Goal: Task Accomplishment & Management: Use online tool/utility

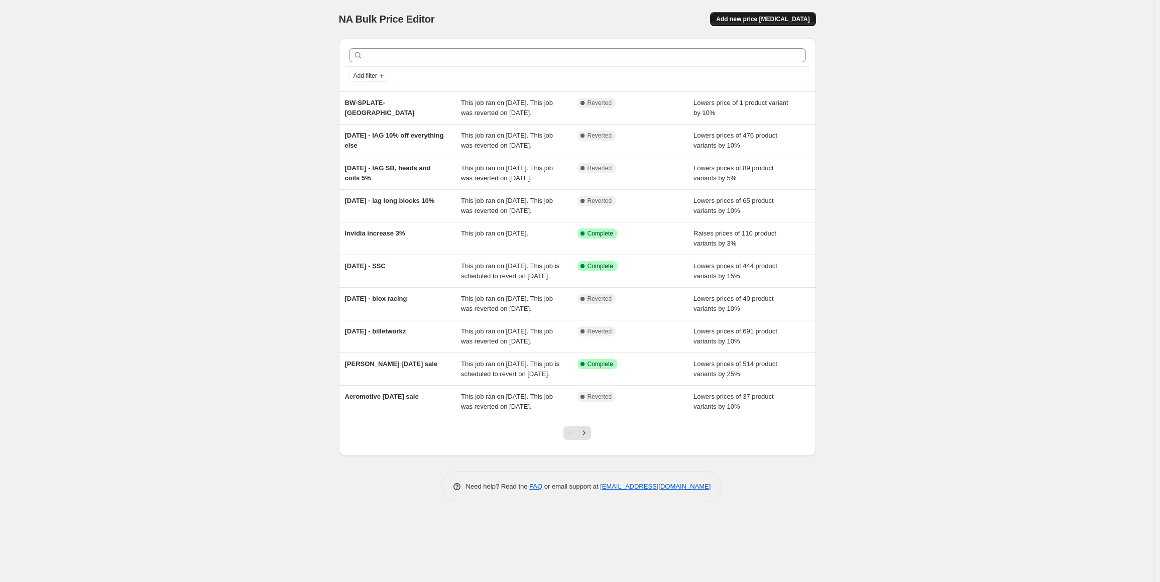
click at [794, 13] on button "Add new price [MEDICAL_DATA]" at bounding box center [762, 19] width 105 height 14
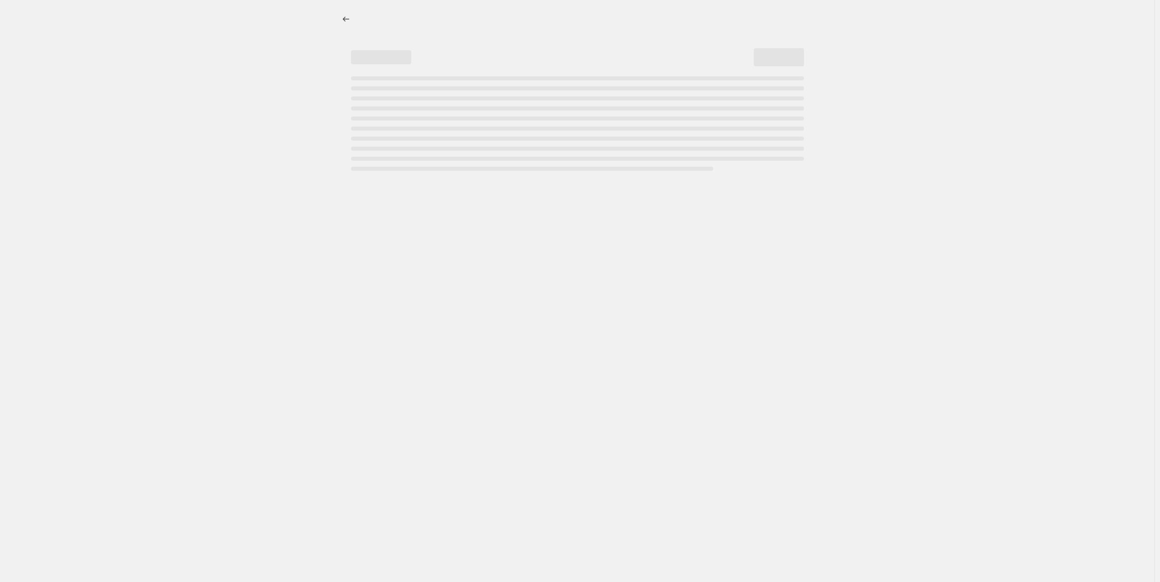
select select "percentage"
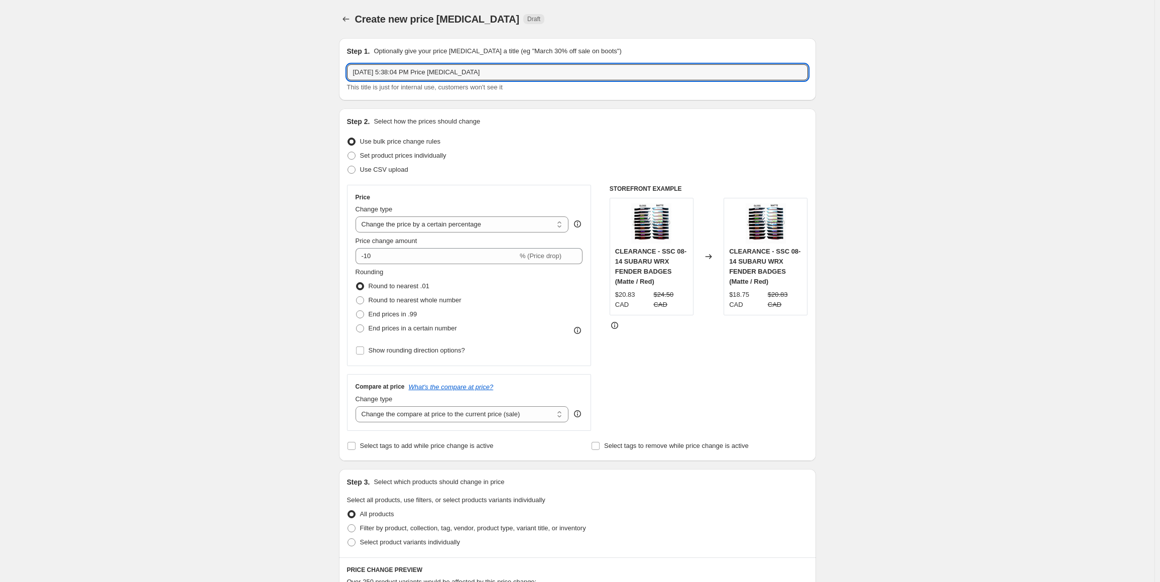
drag, startPoint x: 462, startPoint y: 80, endPoint x: 190, endPoint y: 60, distance: 272.5
click at [193, 63] on div "Create new price change job. This page is ready Create new price change job Dra…" at bounding box center [577, 510] width 1155 height 1020
type input "Invidia Price increase"
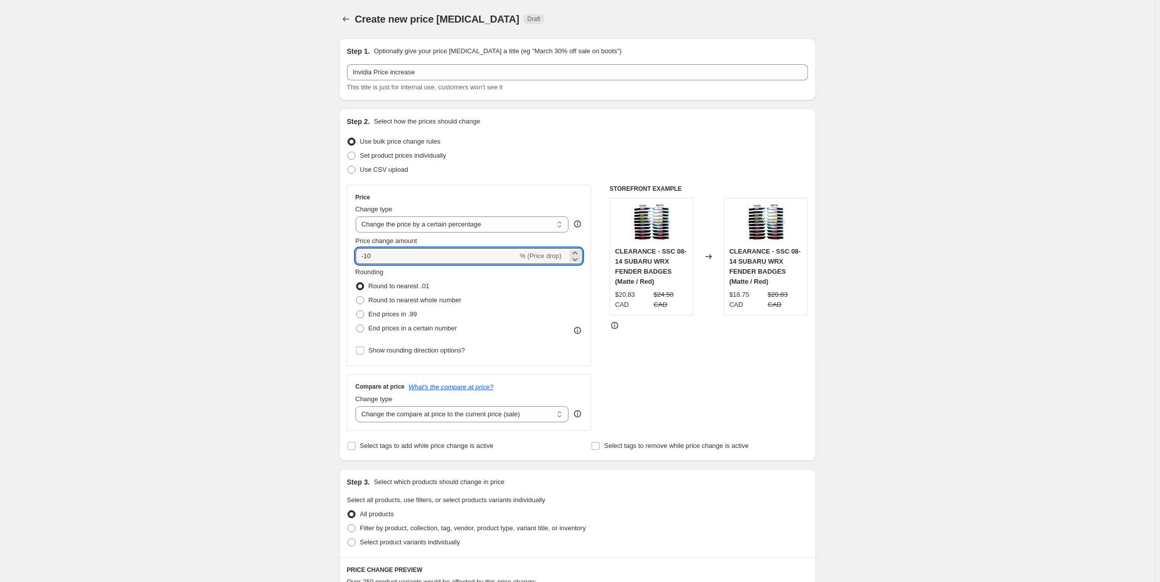
drag, startPoint x: 398, startPoint y: 257, endPoint x: 352, endPoint y: 259, distance: 46.3
click at [355, 259] on div "Price Change type Change the price to a certain amount Change the price by a ce…" at bounding box center [469, 275] width 245 height 181
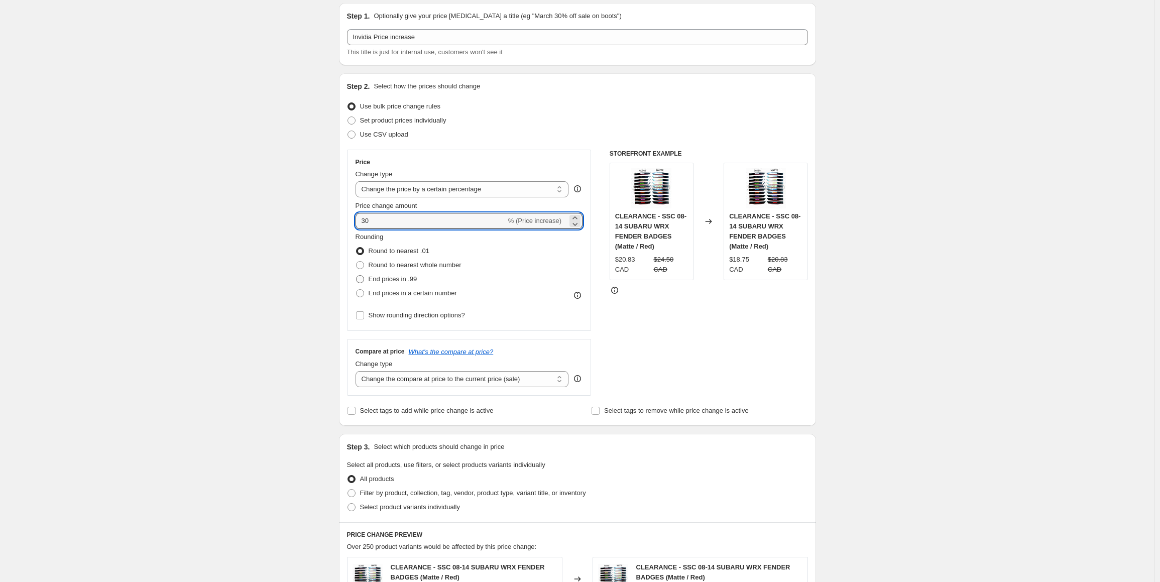
scroll to position [50, 0]
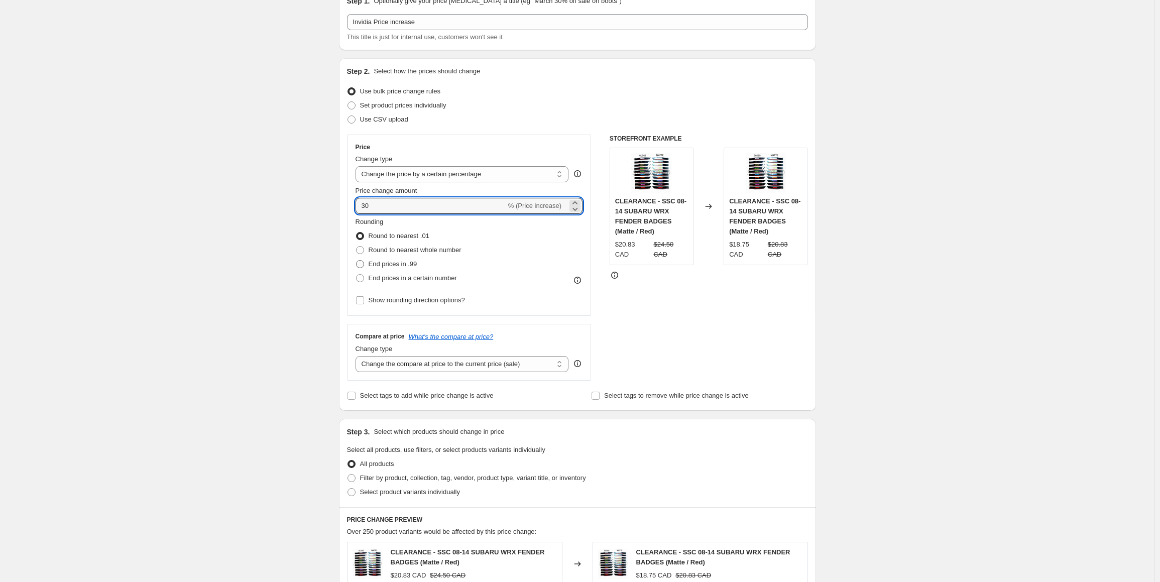
type input "30"
click at [396, 266] on span "End prices in .99" at bounding box center [393, 264] width 49 height 8
click at [357, 261] on input "End prices in .99" at bounding box center [356, 260] width 1 height 1
radio input "true"
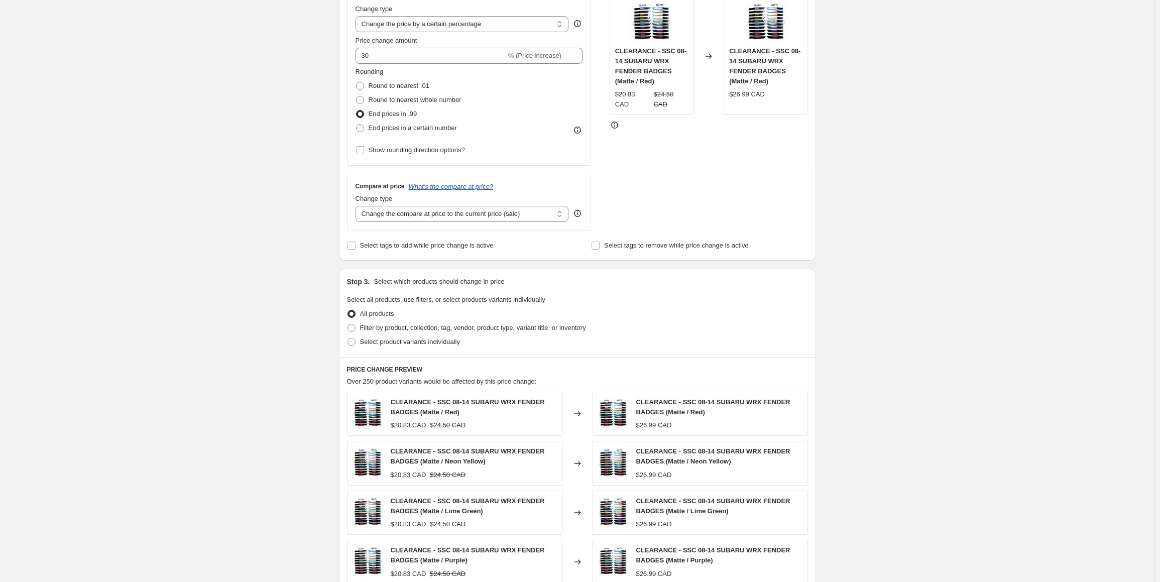
scroll to position [201, 0]
click at [442, 214] on select "Change the compare at price to the current price (sale) Change the compare at p…" at bounding box center [462, 213] width 213 height 16
click at [427, 207] on select "Change the compare at price to the current price (sale) Change the compare at p…" at bounding box center [462, 213] width 213 height 16
select select "no_change"
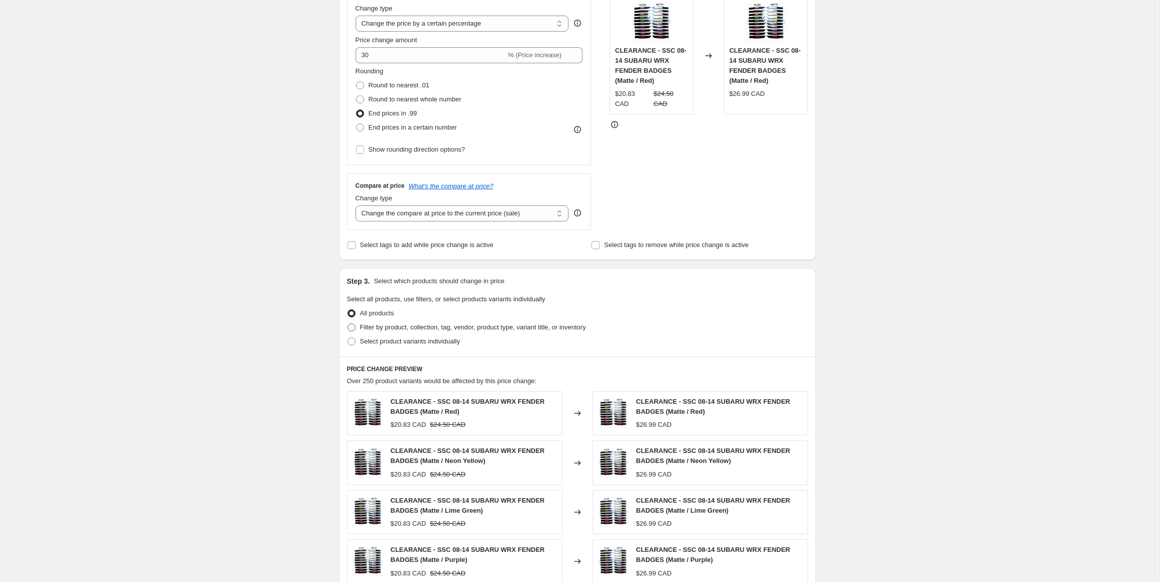
click at [358, 205] on select "Change the compare at price to the current price (sale) Change the compare at p…" at bounding box center [462, 213] width 213 height 16
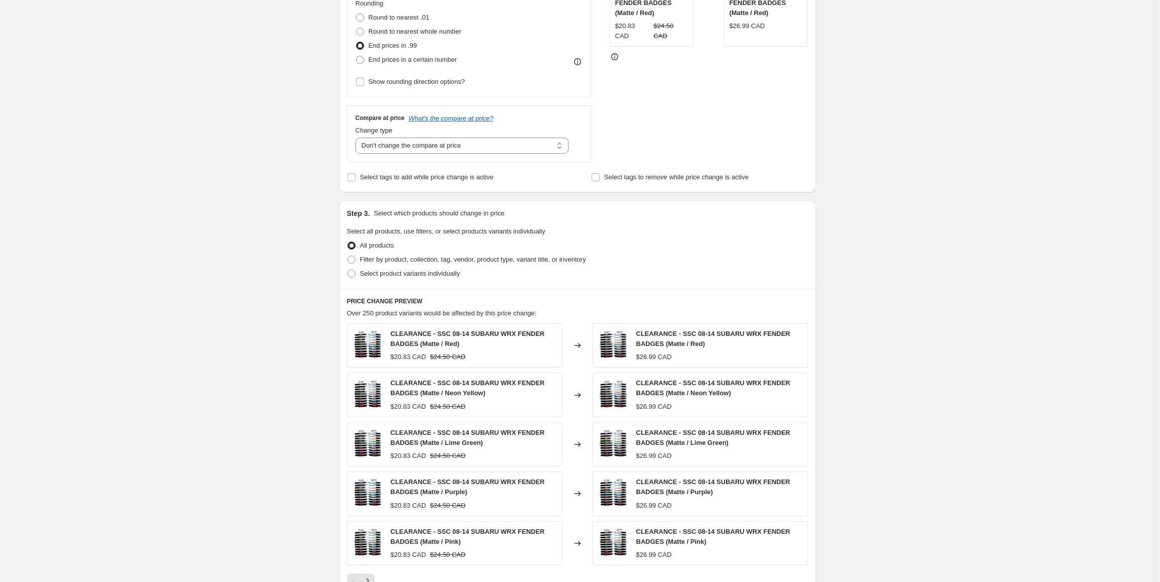
scroll to position [301, 0]
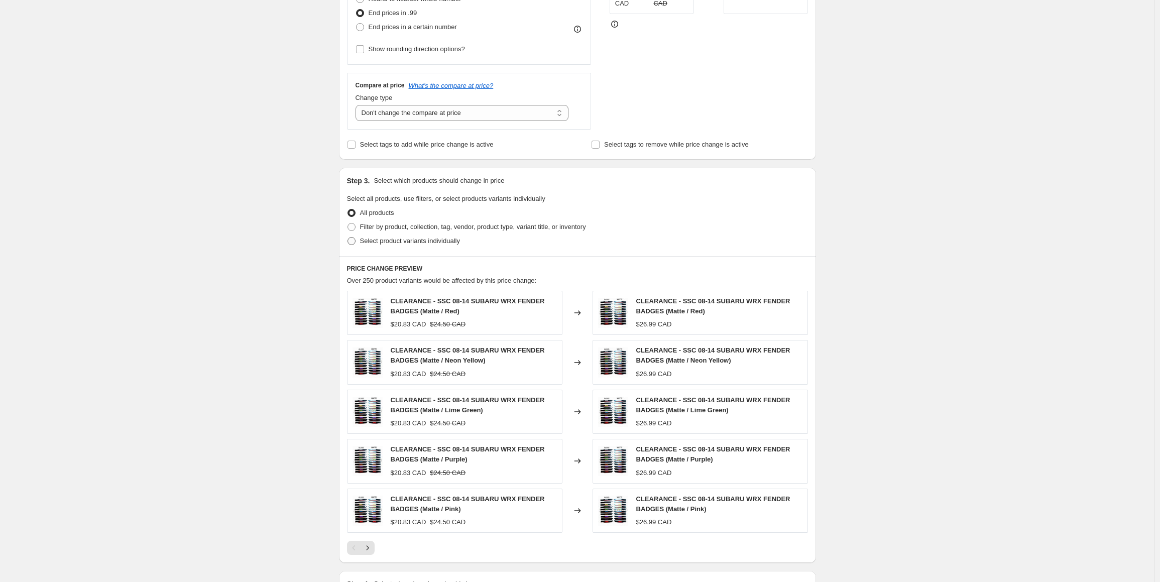
click at [402, 244] on span "Select product variants individually" at bounding box center [410, 241] width 100 height 8
click at [348, 238] on input "Select product variants individually" at bounding box center [348, 237] width 1 height 1
radio input "true"
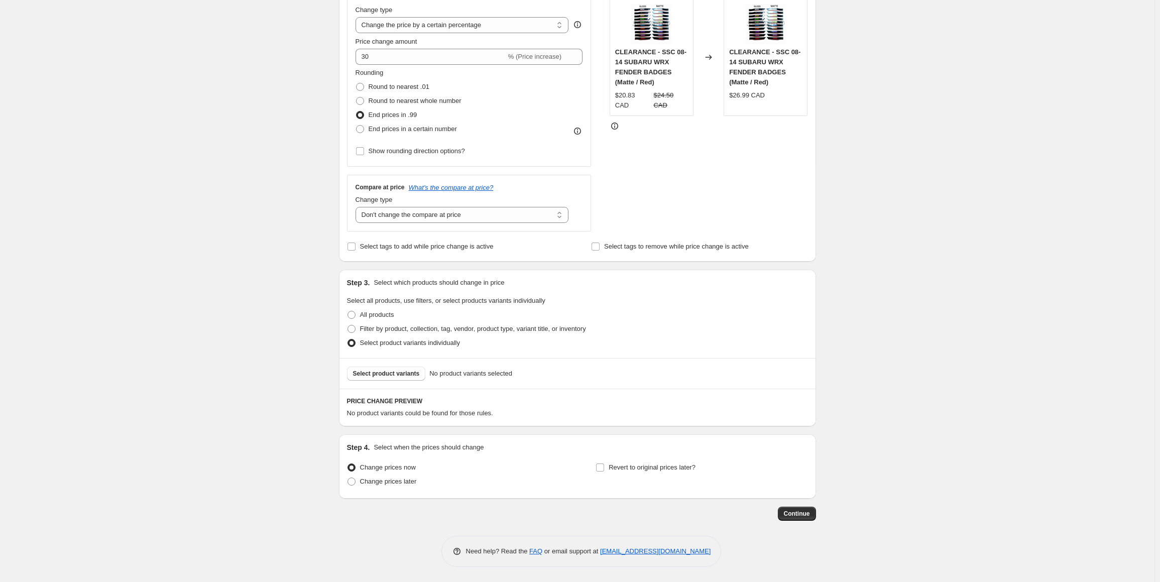
scroll to position [198, 0]
click at [386, 376] on span "Select product variants" at bounding box center [386, 375] width 67 height 8
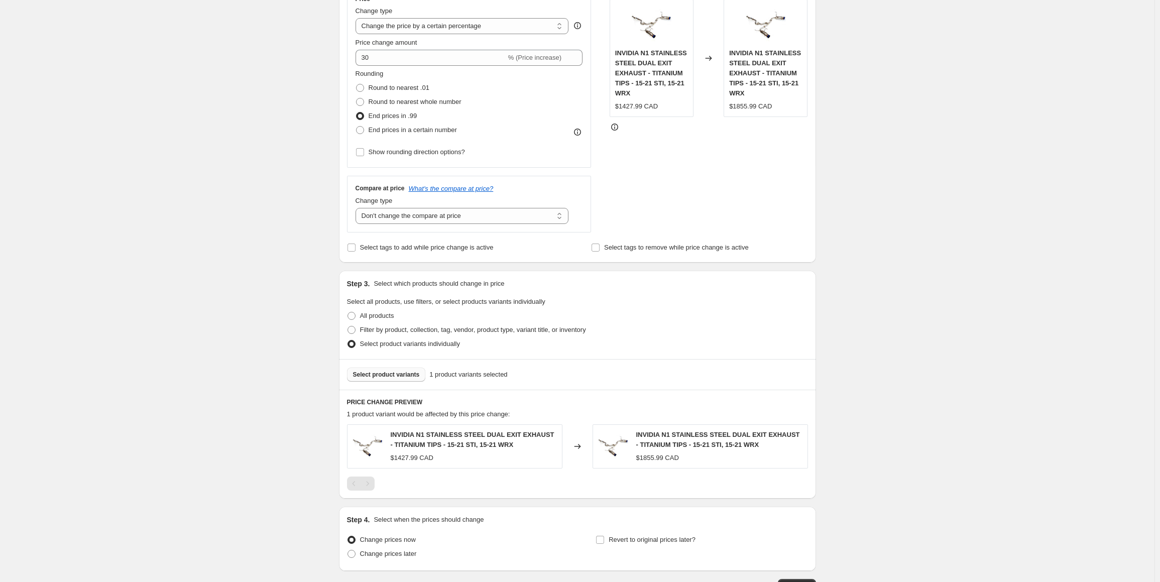
click at [392, 376] on span "Select product variants" at bounding box center [386, 375] width 67 height 8
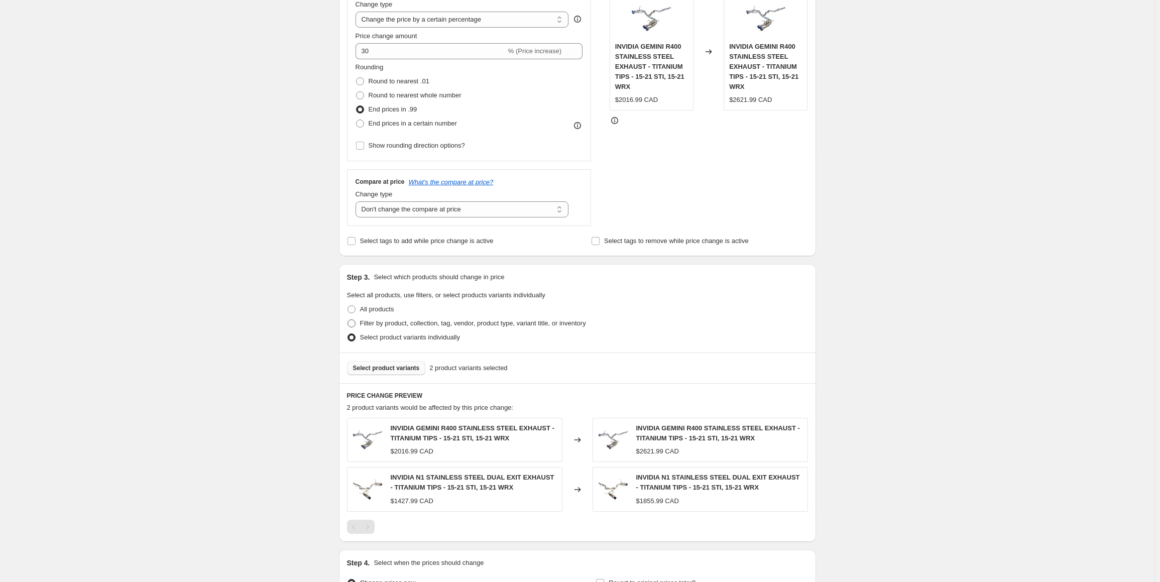
scroll to position [67, 0]
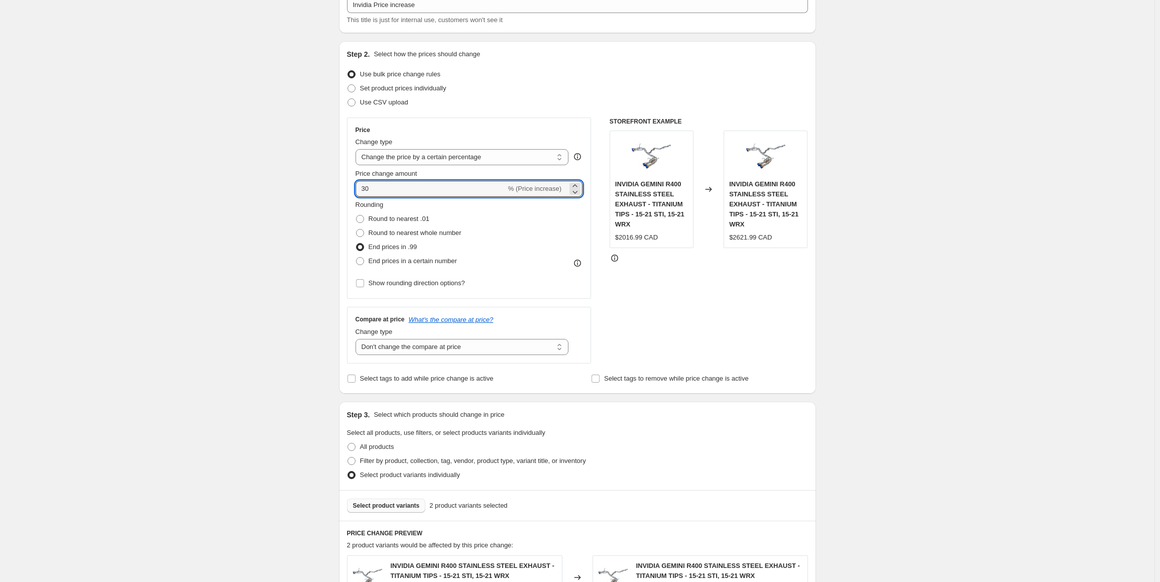
drag, startPoint x: 382, startPoint y: 187, endPoint x: 372, endPoint y: 200, distance: 16.1
click at [363, 188] on input "30" at bounding box center [431, 189] width 151 height 16
click at [232, 291] on div "Create new price change job. This page is ready Create new price change job Dra…" at bounding box center [577, 384] width 1155 height 903
drag, startPoint x: 379, startPoint y: 186, endPoint x: 368, endPoint y: 190, distance: 11.6
click at [368, 190] on input "25" at bounding box center [431, 189] width 151 height 16
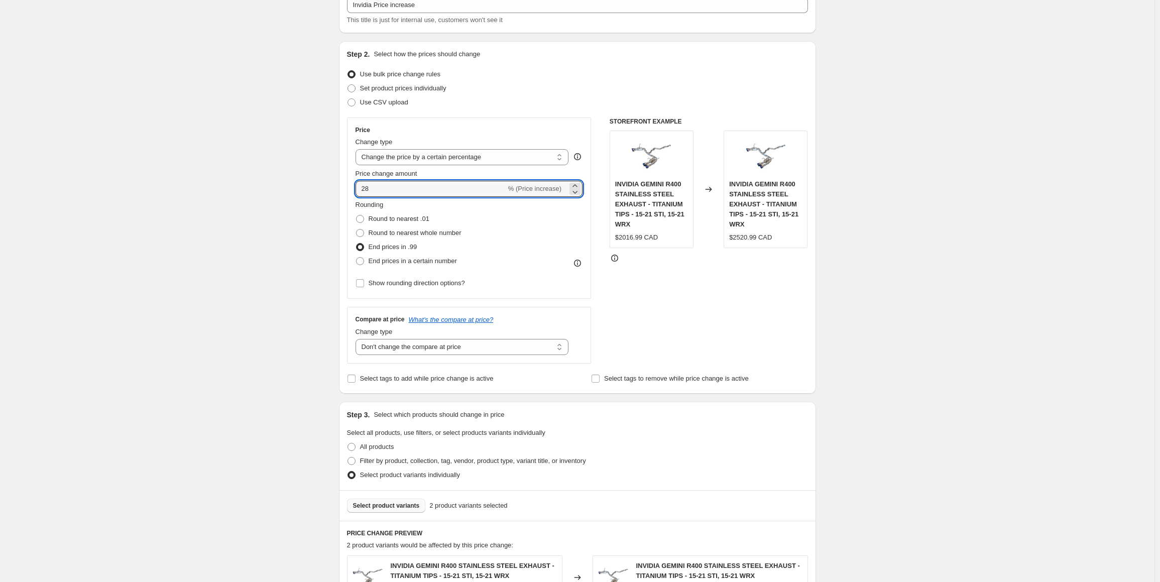
type input "28"
click at [252, 261] on div "Create new price change job. This page is ready Create new price change job Dra…" at bounding box center [577, 384] width 1155 height 903
copy span "2581.99 CAD"
drag, startPoint x: 768, startPoint y: 236, endPoint x: 736, endPoint y: 241, distance: 33.1
click at [736, 241] on span "$2581.99 CAD" at bounding box center [750, 238] width 43 height 8
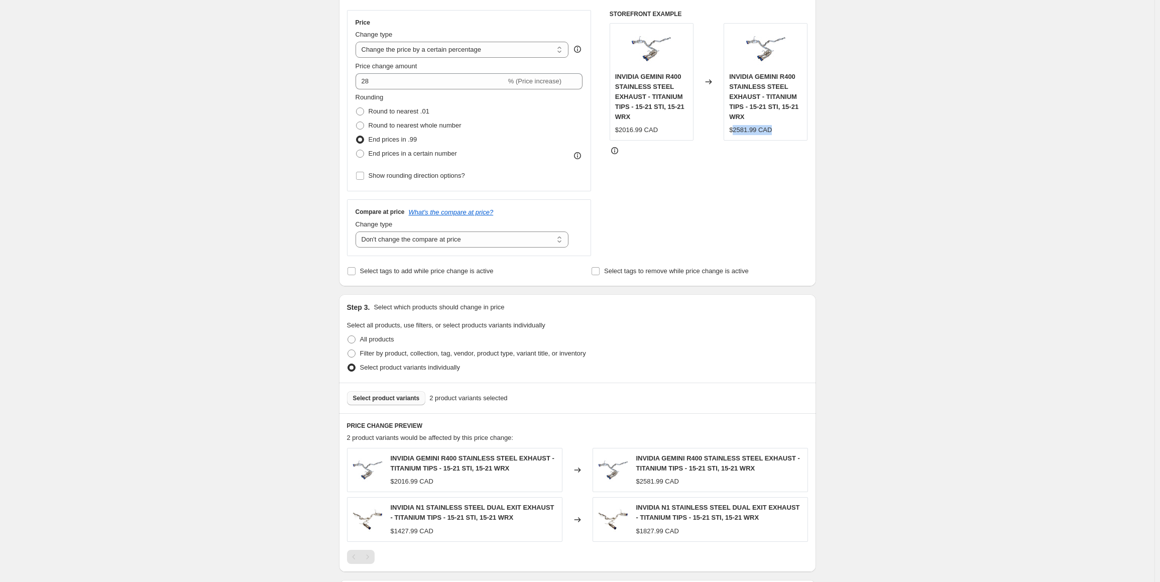
scroll to position [218, 0]
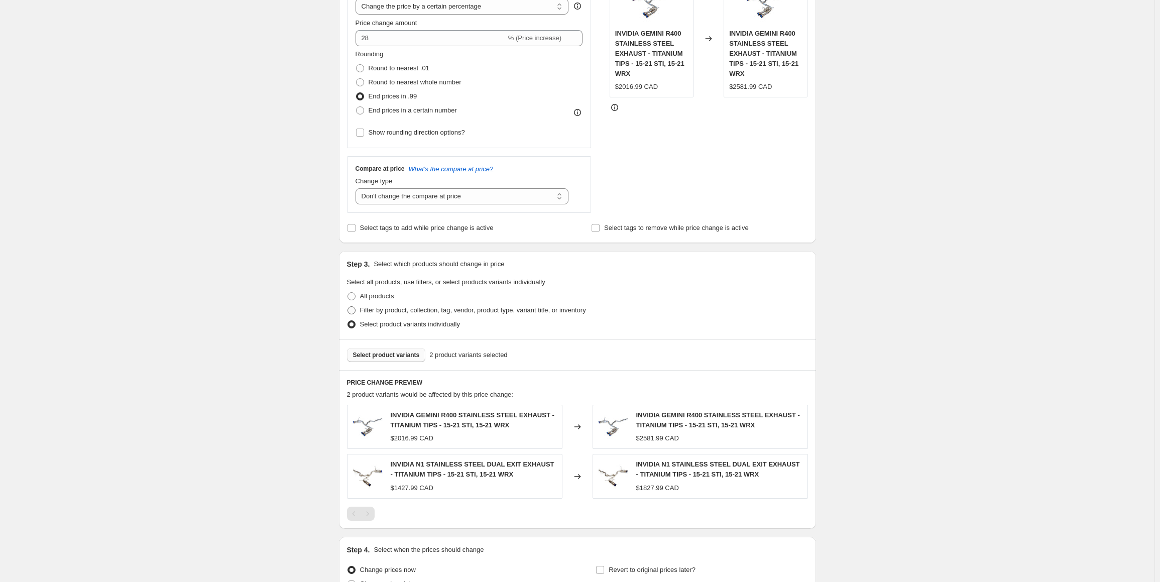
click at [380, 308] on span "Filter by product, collection, tag, vendor, product type, variant title, or inv…" at bounding box center [473, 310] width 226 height 8
click at [348, 307] on input "Filter by product, collection, tag, vendor, product type, variant title, or inv…" at bounding box center [348, 306] width 1 height 1
radio input "true"
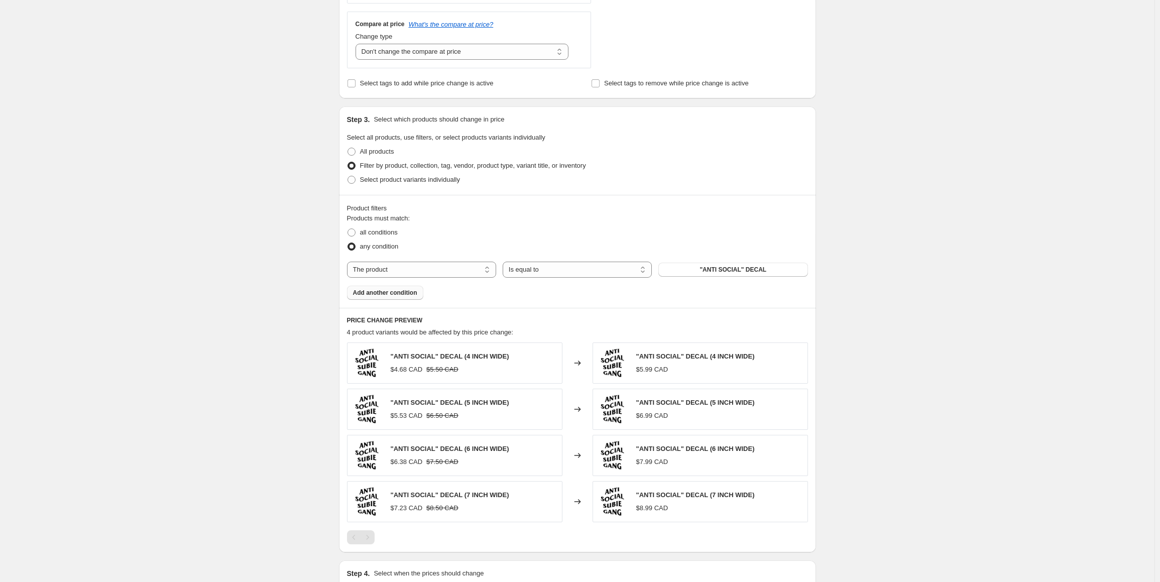
scroll to position [369, 0]
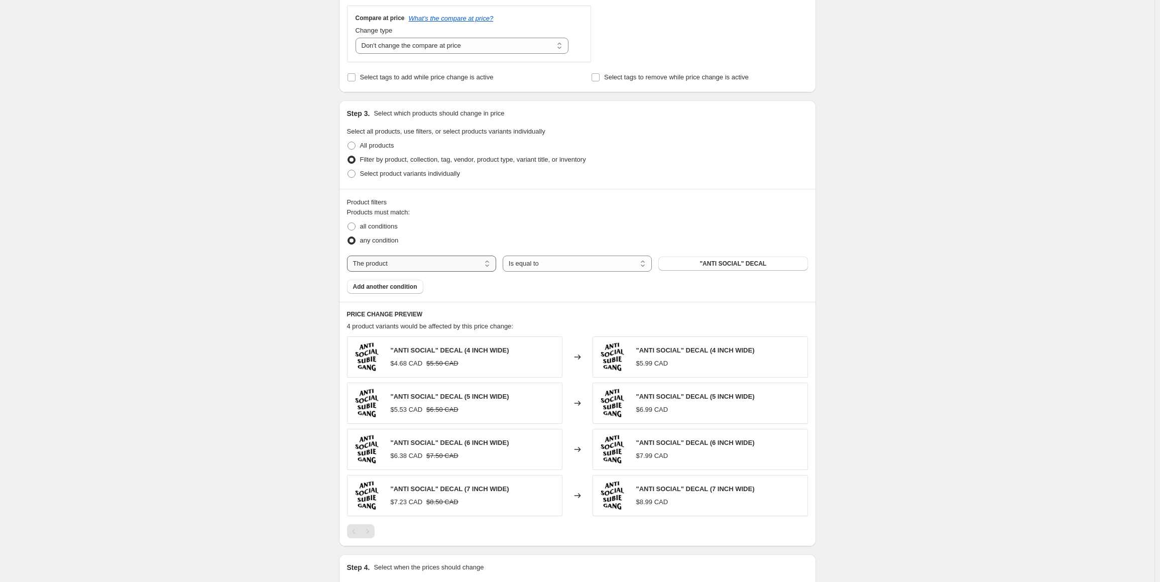
click at [384, 267] on select "The product The product's collection The product's tag The product's vendor The…" at bounding box center [421, 264] width 149 height 16
select select "tag"
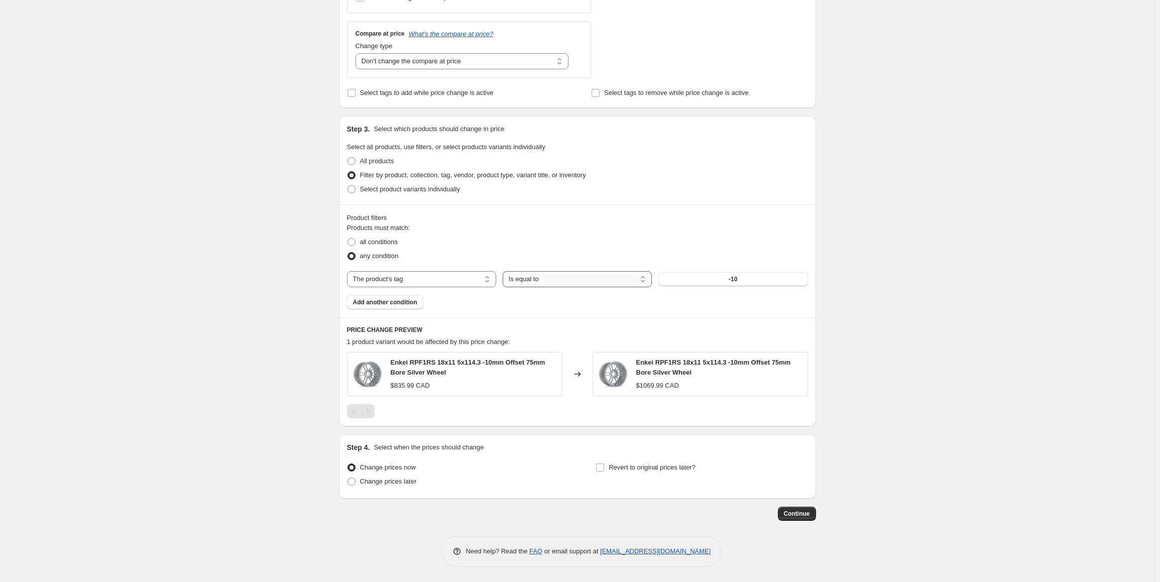
scroll to position [352, 0]
click at [742, 275] on button "-10" at bounding box center [732, 280] width 149 height 14
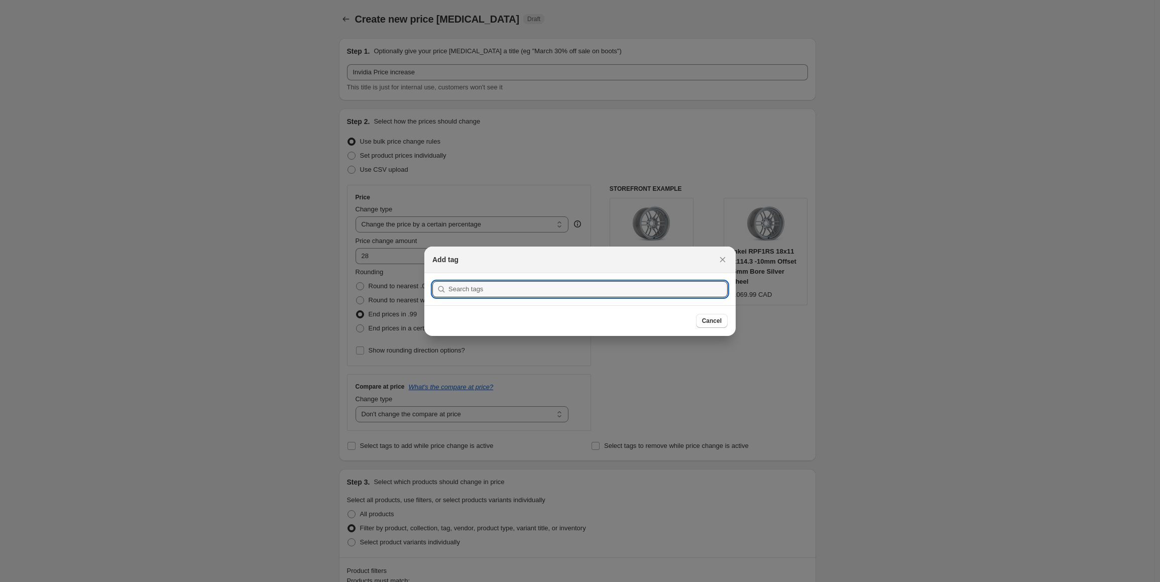
scroll to position [0, 0]
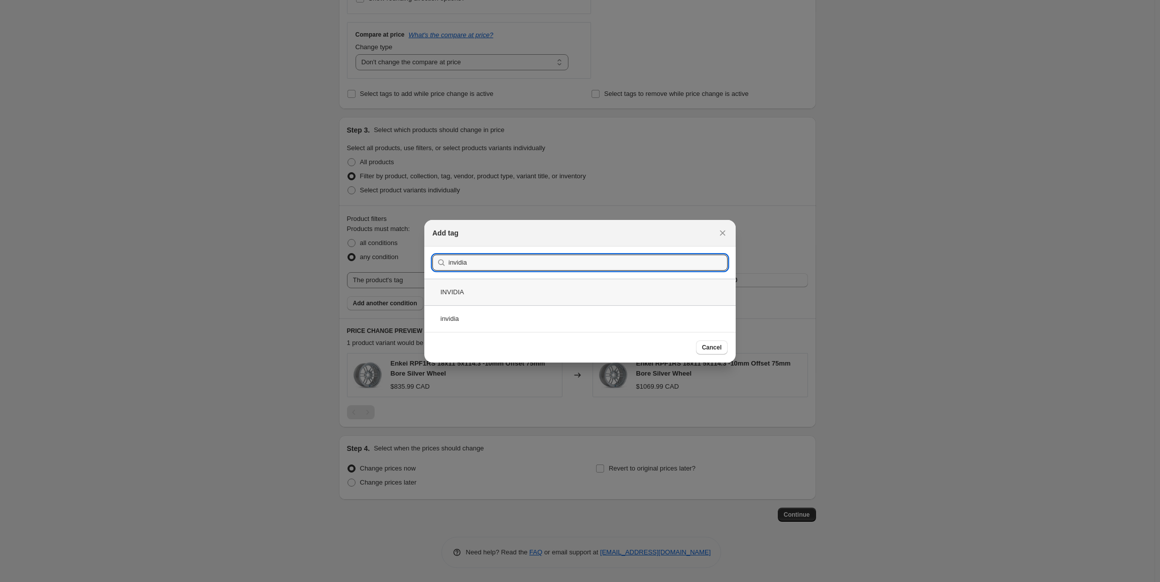
type input "invidia"
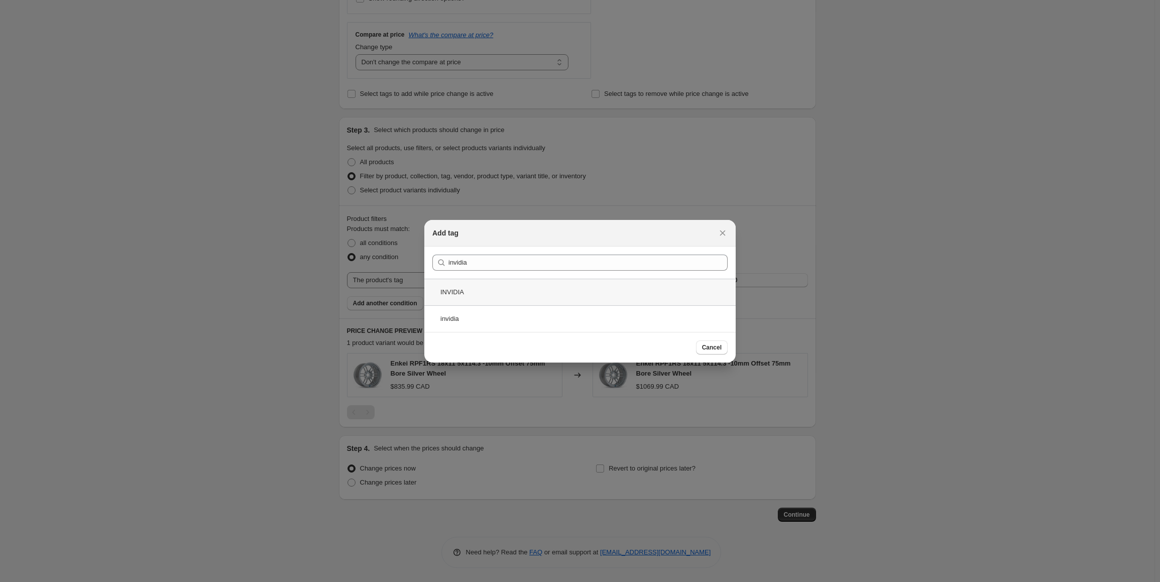
click at [463, 294] on div "INVIDIA" at bounding box center [579, 292] width 311 height 27
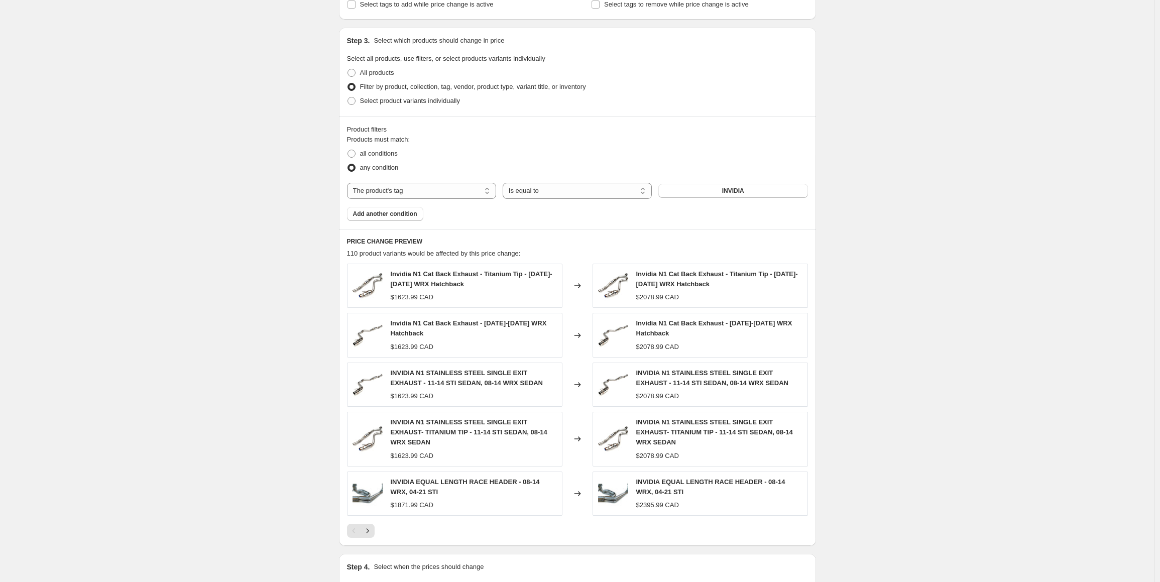
scroll to position [548, 0]
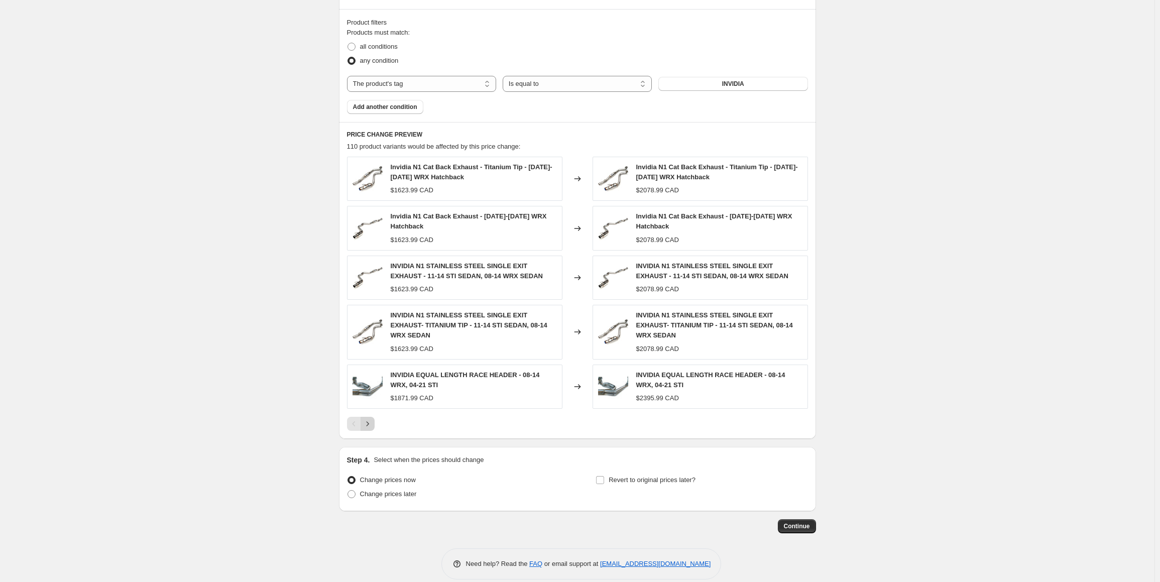
click at [372, 419] on icon "Next" at bounding box center [368, 424] width 10 height 10
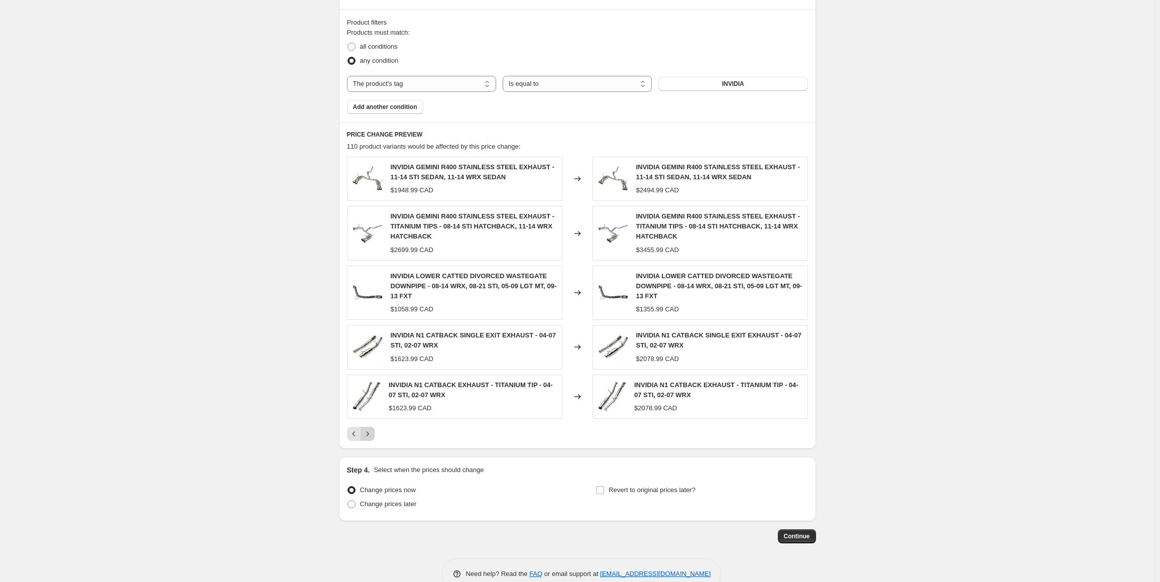
click at [368, 433] on icon "Next" at bounding box center [368, 434] width 10 height 10
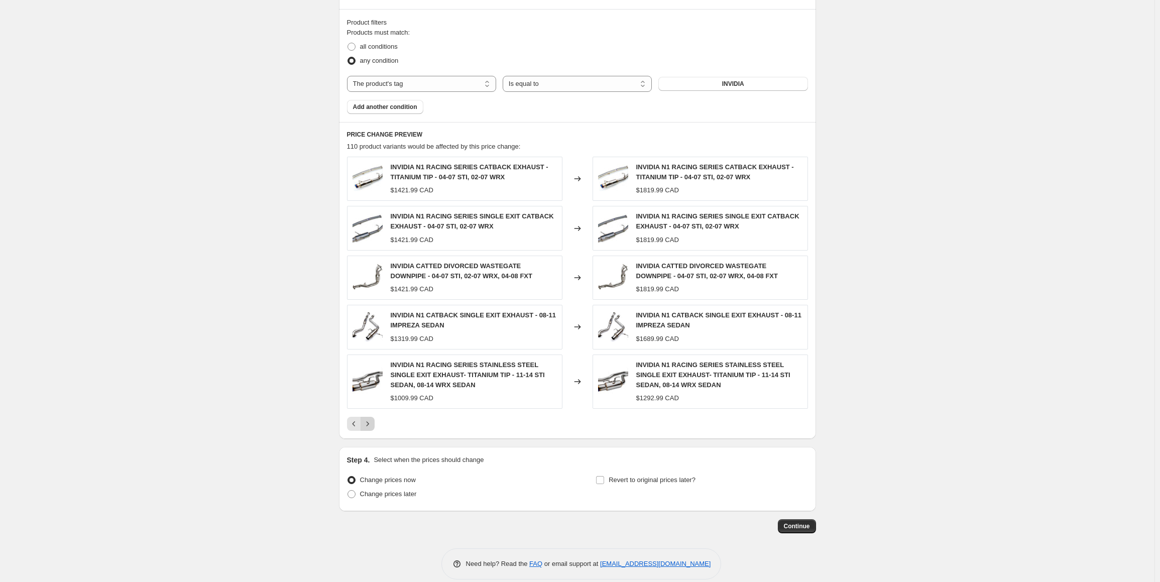
click at [365, 424] on button "Next" at bounding box center [368, 424] width 14 height 14
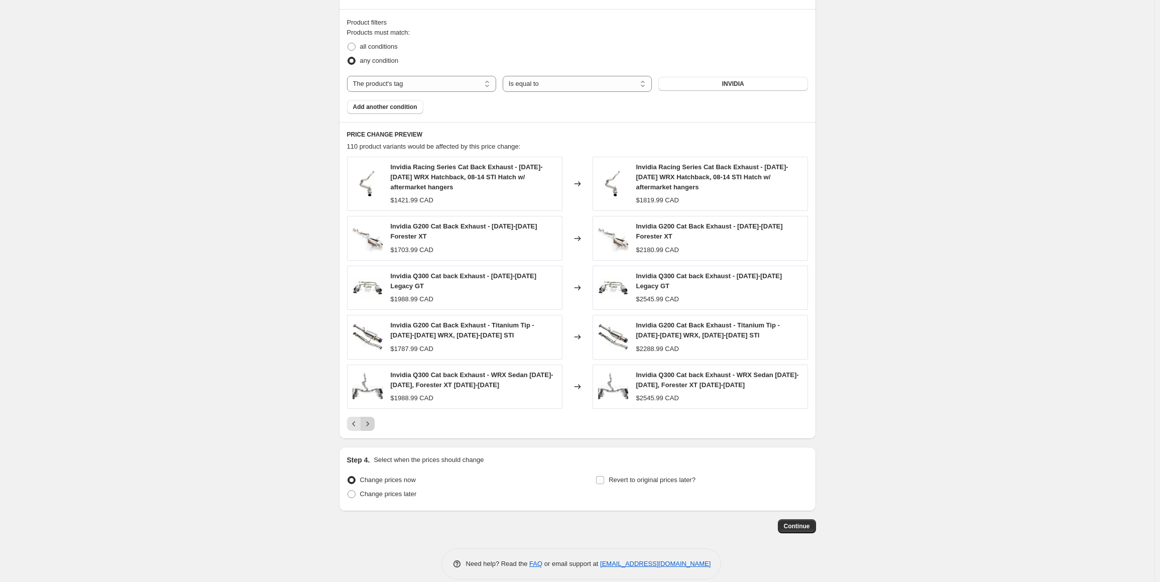
click at [370, 419] on icon "Next" at bounding box center [368, 424] width 10 height 10
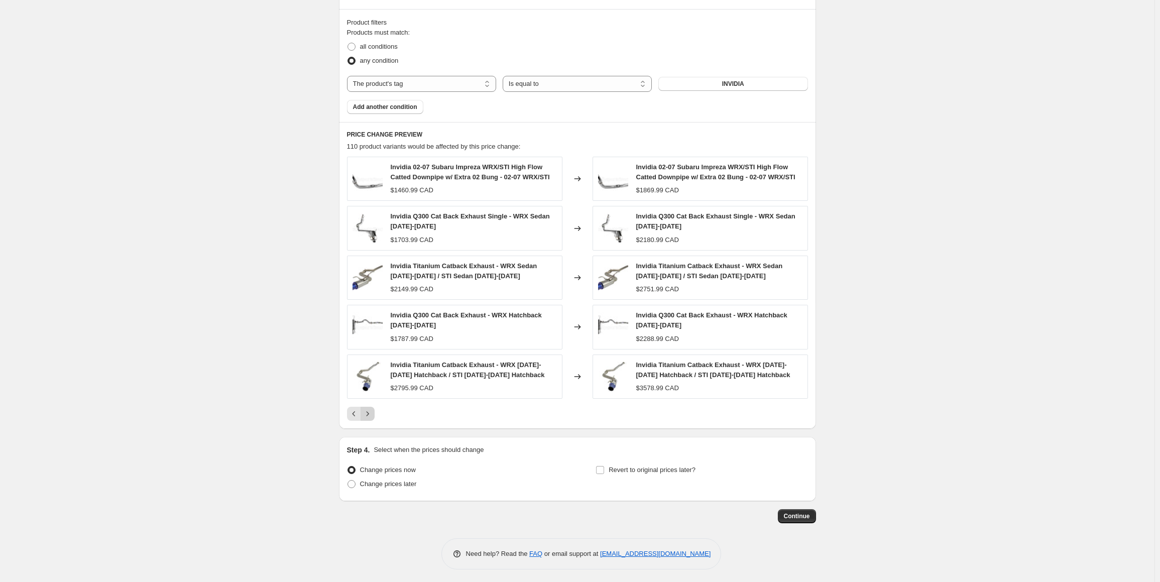
click at [370, 419] on div "PRICE CHANGE PREVIEW 110 product variants would be affected by this price chang…" at bounding box center [577, 275] width 477 height 307
click at [371, 412] on icon "Next" at bounding box center [368, 414] width 10 height 10
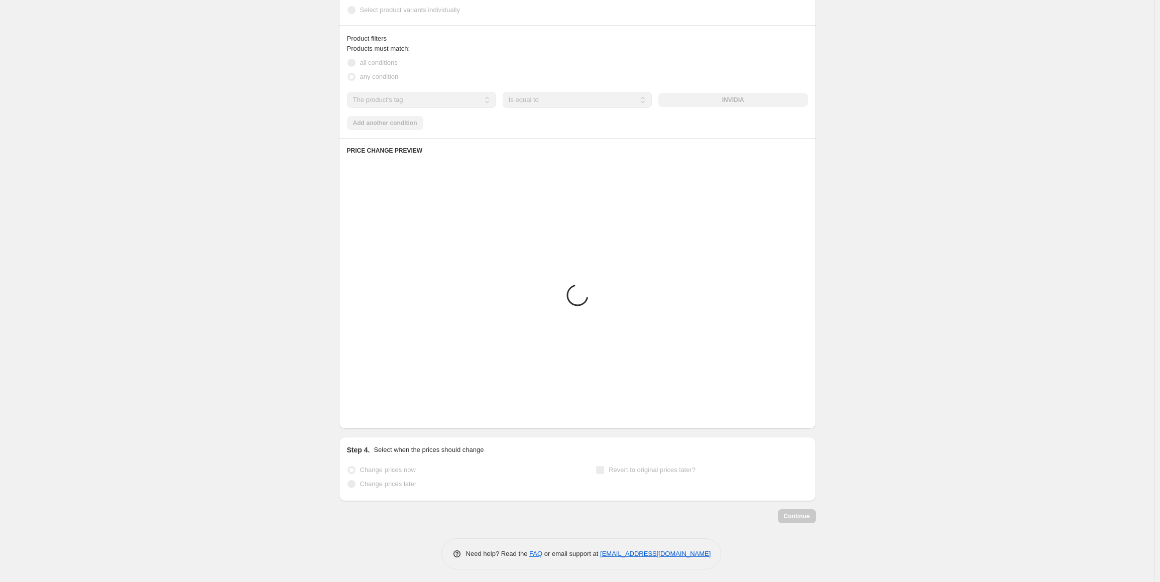
scroll to position [545, 0]
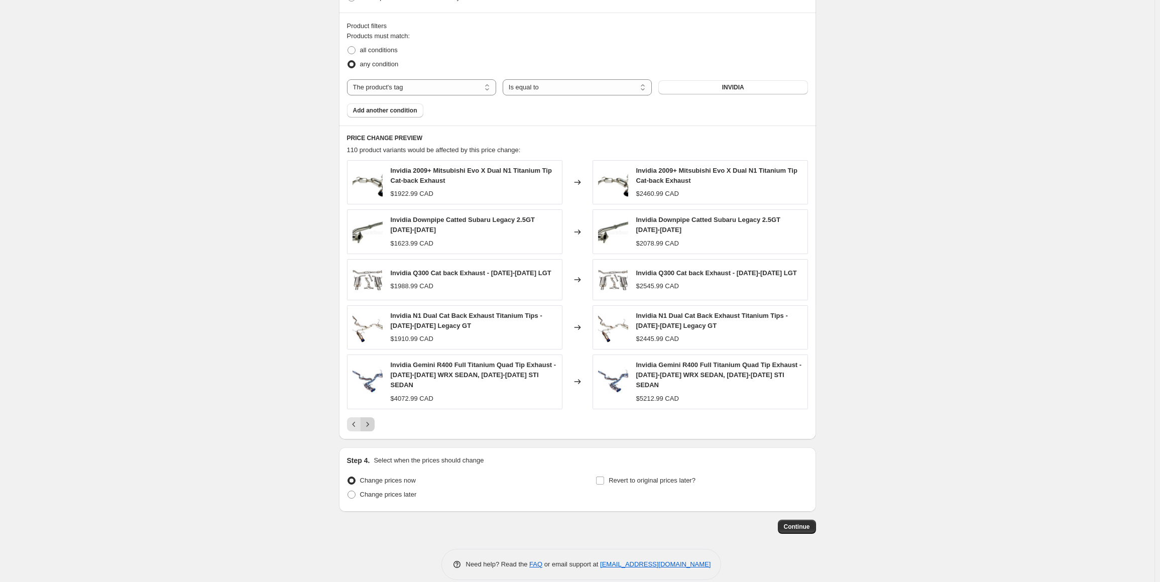
click at [372, 419] on icon "Next" at bounding box center [368, 424] width 10 height 10
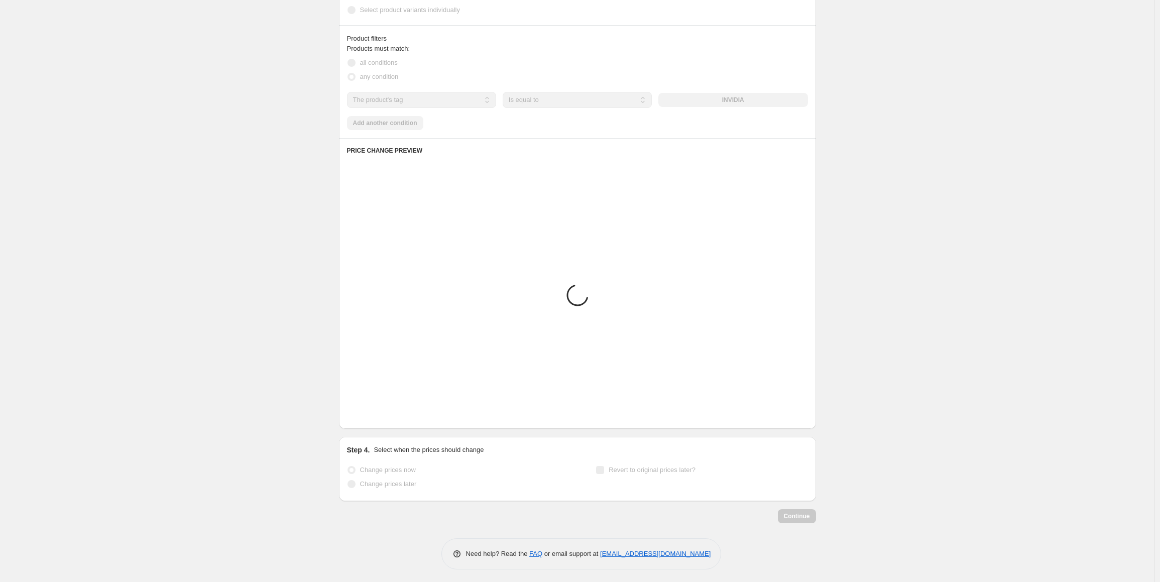
scroll to position [528, 0]
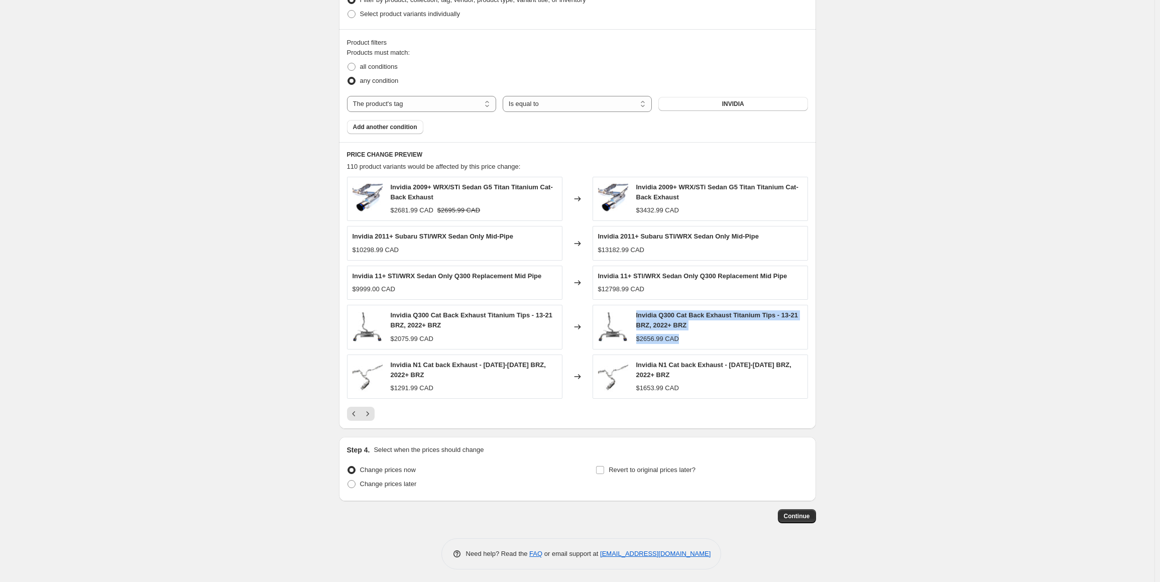
copy div "Invidia Q300 Cat Back Exhaust Titanium Tips - 13-21 BRZ, 2022+ BRZ $2656.99 CAD"
drag, startPoint x: 636, startPoint y: 317, endPoint x: 697, endPoint y: 330, distance: 62.2
click at [697, 331] on div "Invidia Q300 Cat Back Exhaust Titanium Tips - 13-21 BRZ, 2022+ BRZ $2656.99 CAD" at bounding box center [700, 327] width 215 height 44
copy div "Invidia Q300 Cat Back Exhaust Titanium Tips - 13-21 BRZ, 2022+ BRZ $2656.99 CAD"
click at [734, 320] on div "Invidia Q300 Cat Back Exhaust Titanium Tips - 13-21 BRZ, 2022+ BRZ" at bounding box center [719, 320] width 166 height 20
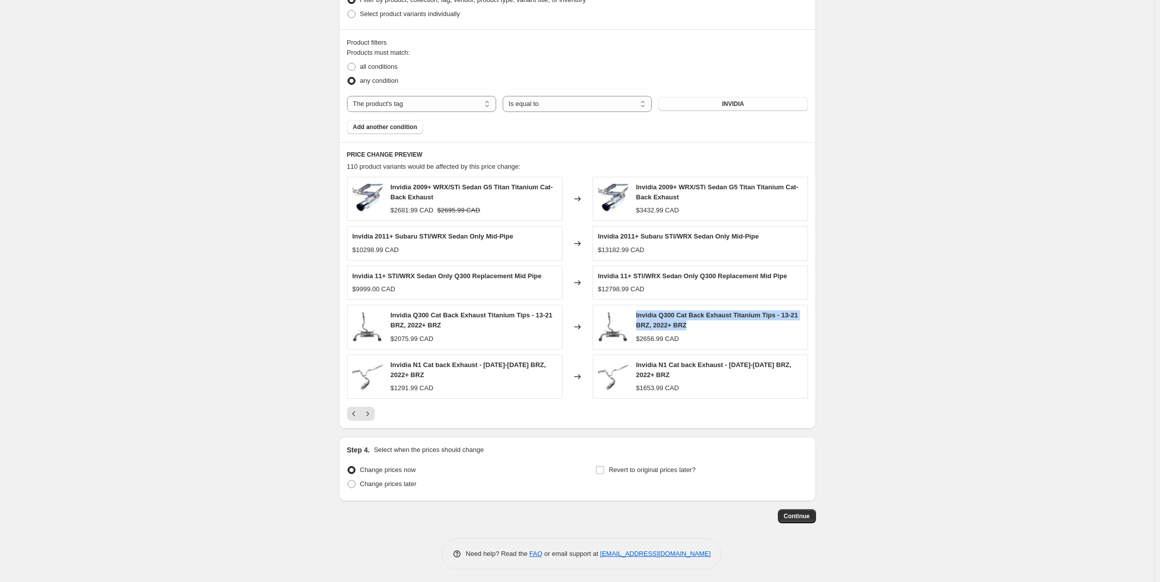
copy span "Invidia Q300 Cat Back Exhaust Titanium Tips - 13-21 BRZ, 2022+ BRZ"
drag, startPoint x: 639, startPoint y: 311, endPoint x: 696, endPoint y: 326, distance: 58.1
click at [696, 326] on div "Invidia Q300 Cat Back Exhaust Titanium Tips - 13-21 BRZ, 2022+ BRZ" at bounding box center [719, 320] width 166 height 20
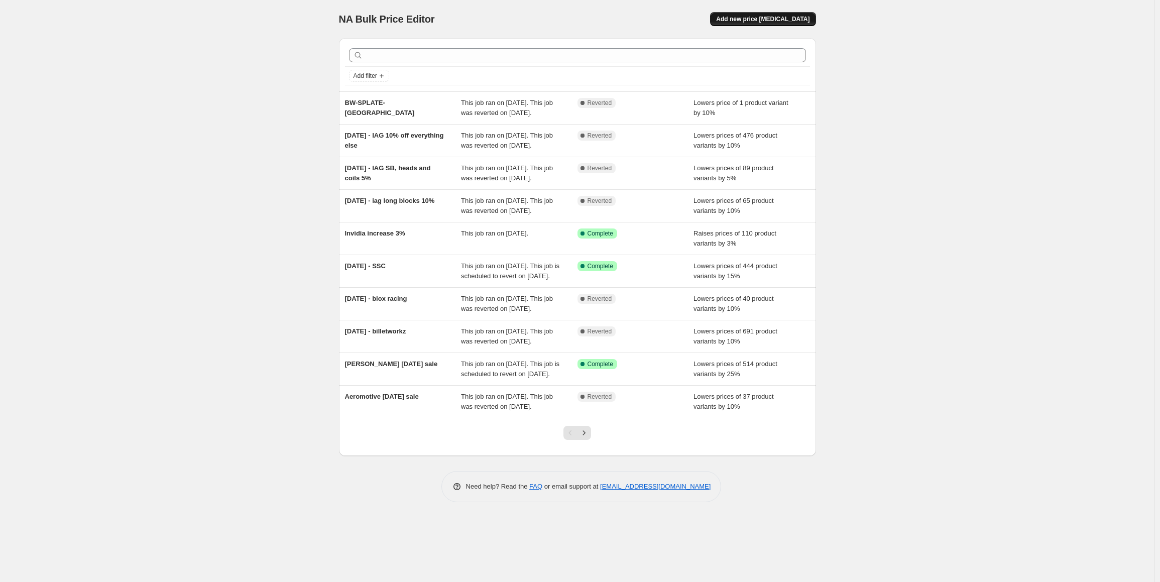
click at [786, 17] on span "Add new price change job" at bounding box center [762, 19] width 93 height 8
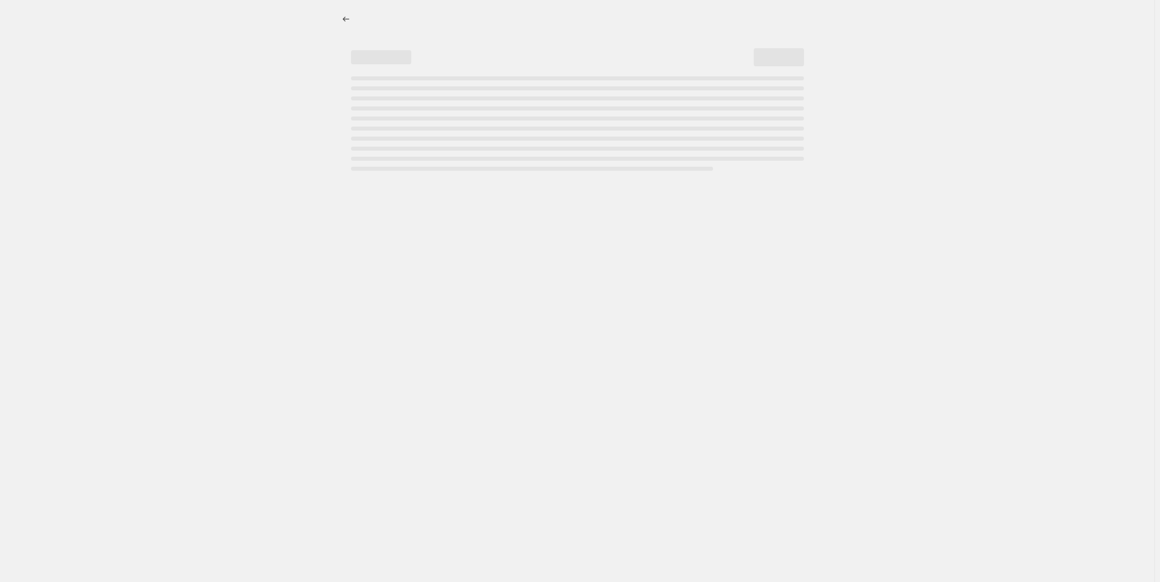
select select "percentage"
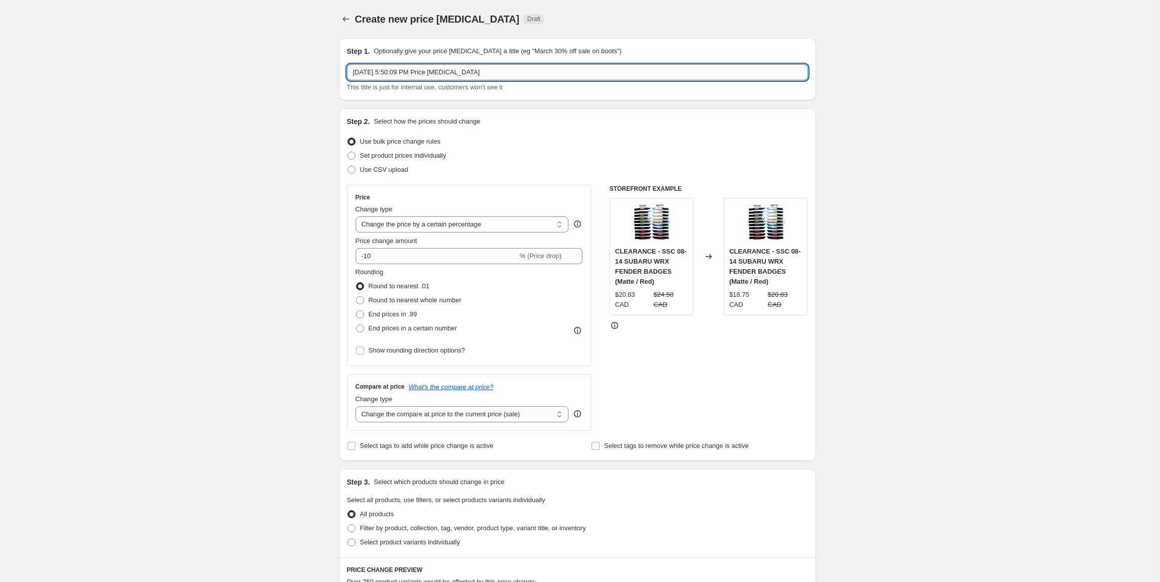
click at [523, 74] on input "Sep 17, 2025, 5:50:09 PM Price change job" at bounding box center [577, 72] width 461 height 16
click at [214, 67] on div "Create new price change job. This page is ready Create new price change job Dra…" at bounding box center [577, 510] width 1155 height 1020
type input "Invidia Price increase"
drag, startPoint x: 393, startPoint y: 255, endPoint x: 276, endPoint y: 261, distance: 117.2
click at [279, 263] on div "Create new price change job. This page is ready Create new price change job Dra…" at bounding box center [577, 510] width 1155 height 1020
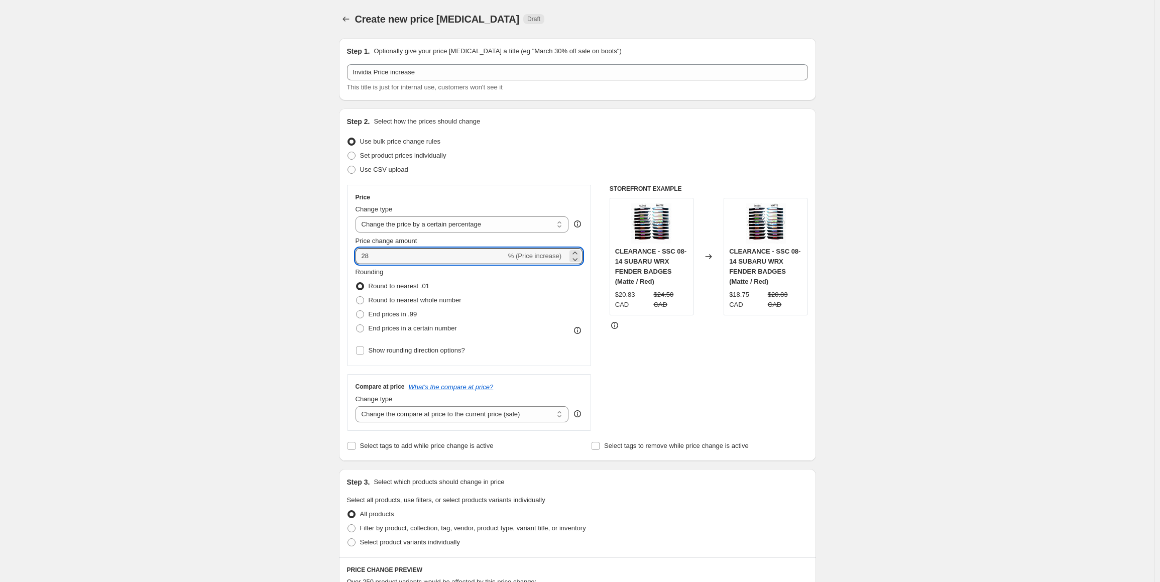
type input "28"
click at [266, 301] on div "Create new price change job. This page is ready Create new price change job Dra…" at bounding box center [577, 510] width 1155 height 1020
click at [375, 312] on span "End prices in .99" at bounding box center [393, 314] width 49 height 8
click at [357, 311] on input "End prices in .99" at bounding box center [356, 310] width 1 height 1
radio input "true"
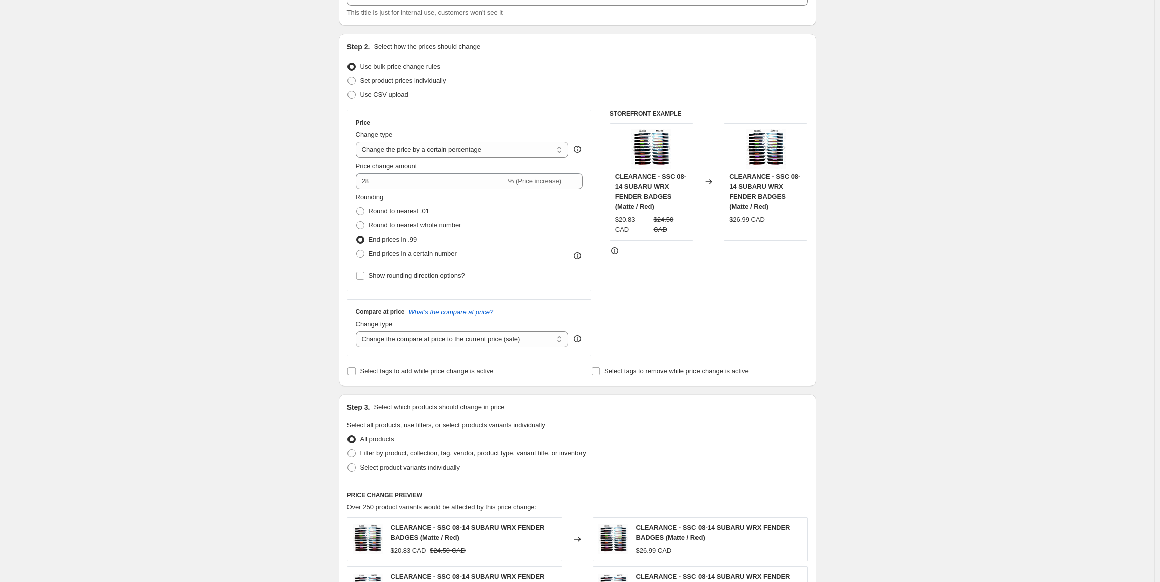
scroll to position [301, 0]
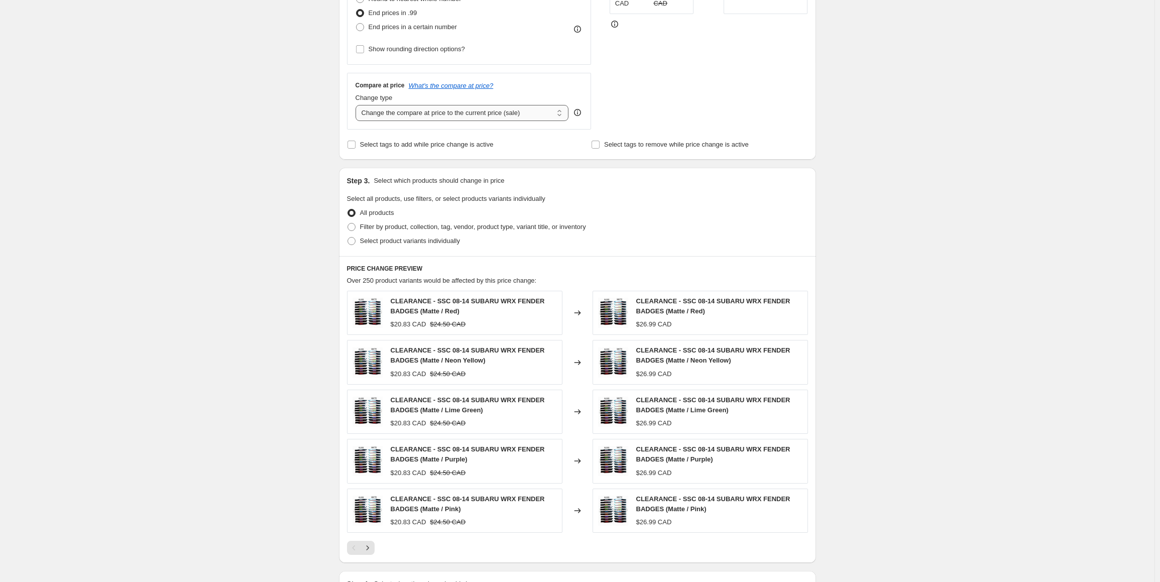
click at [465, 108] on select "Change the compare at price to the current price (sale) Change the compare at p…" at bounding box center [462, 113] width 213 height 16
select select "remove"
click at [358, 105] on select "Change the compare at price to the current price (sale) Change the compare at p…" at bounding box center [462, 113] width 213 height 16
click at [369, 229] on span "Filter by product, collection, tag, vendor, product type, variant title, or inv…" at bounding box center [473, 227] width 226 height 8
click at [348, 223] on input "Filter by product, collection, tag, vendor, product type, variant title, or inv…" at bounding box center [348, 223] width 1 height 1
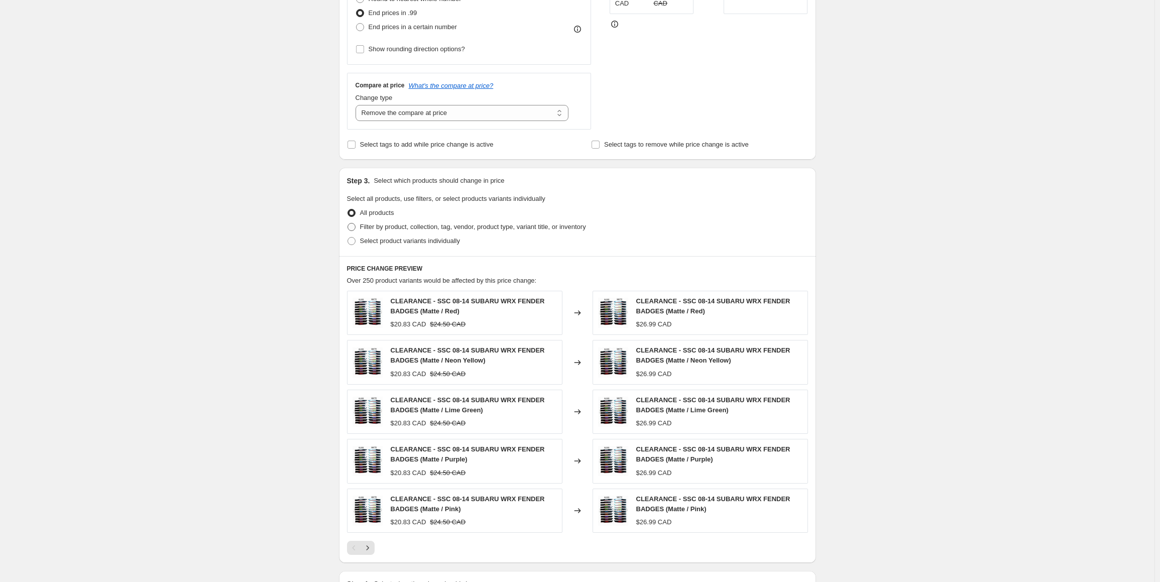
radio input "true"
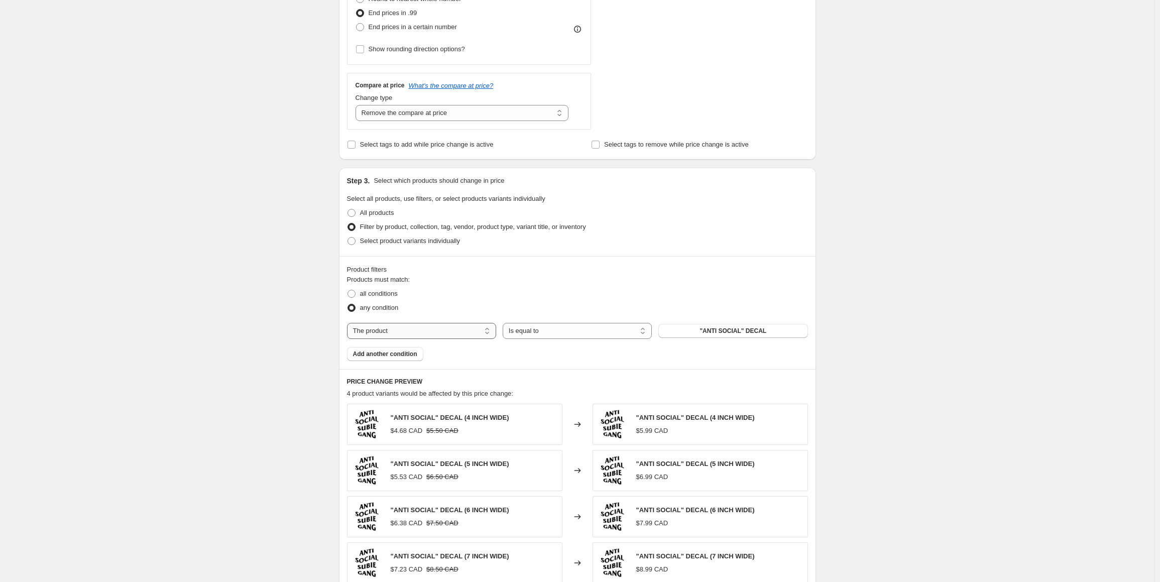
click at [398, 329] on select "The product The product's collection The product's tag The product's vendor The…" at bounding box center [421, 331] width 149 height 16
select select "tag"
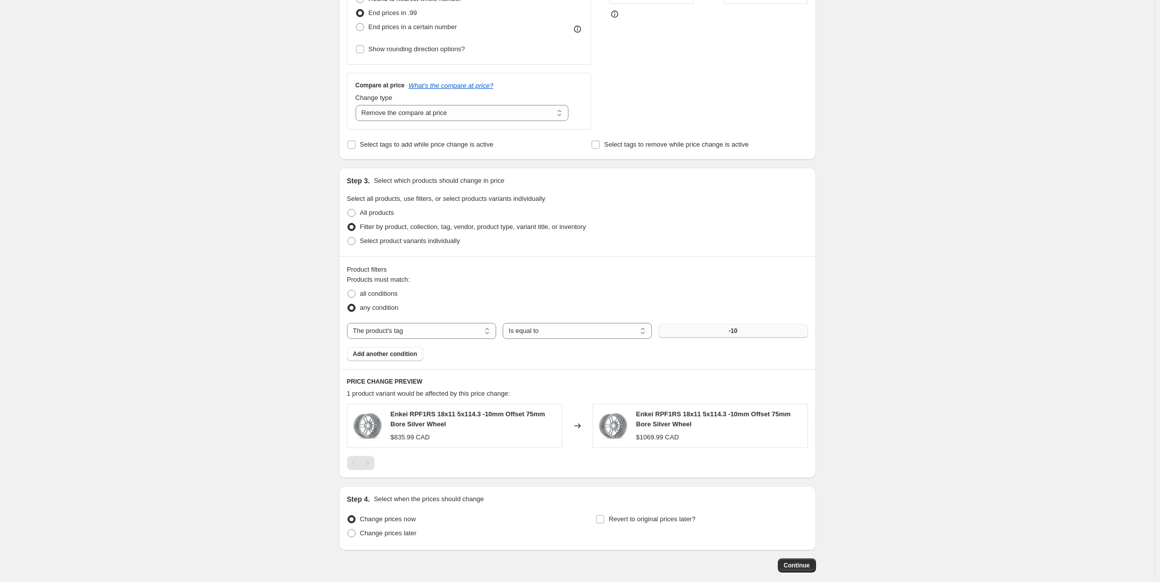
click at [742, 334] on button "-10" at bounding box center [732, 331] width 149 height 14
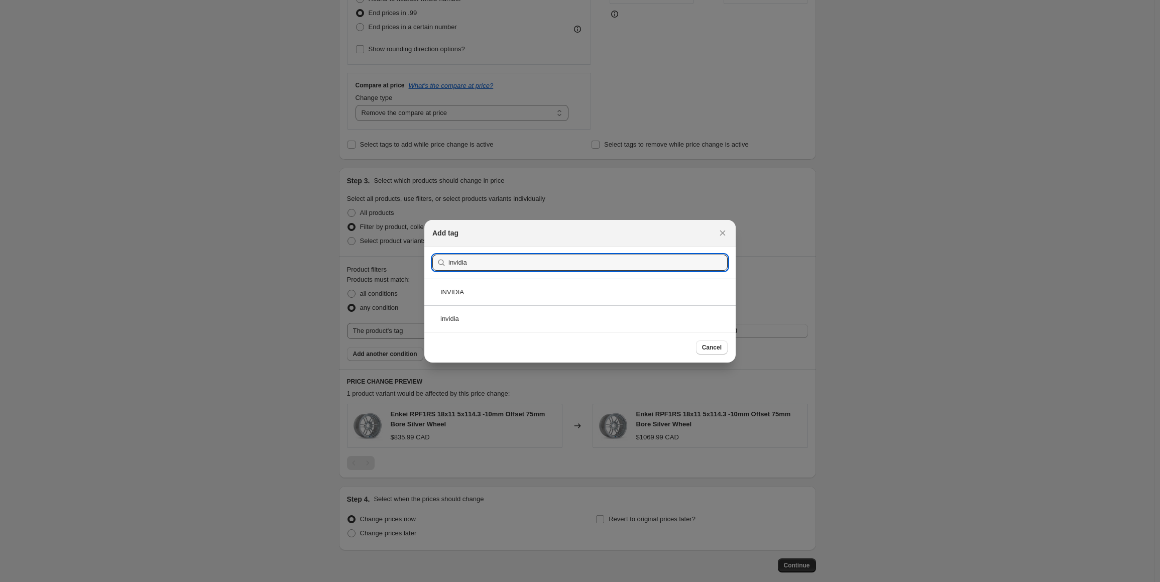
type input "invidia"
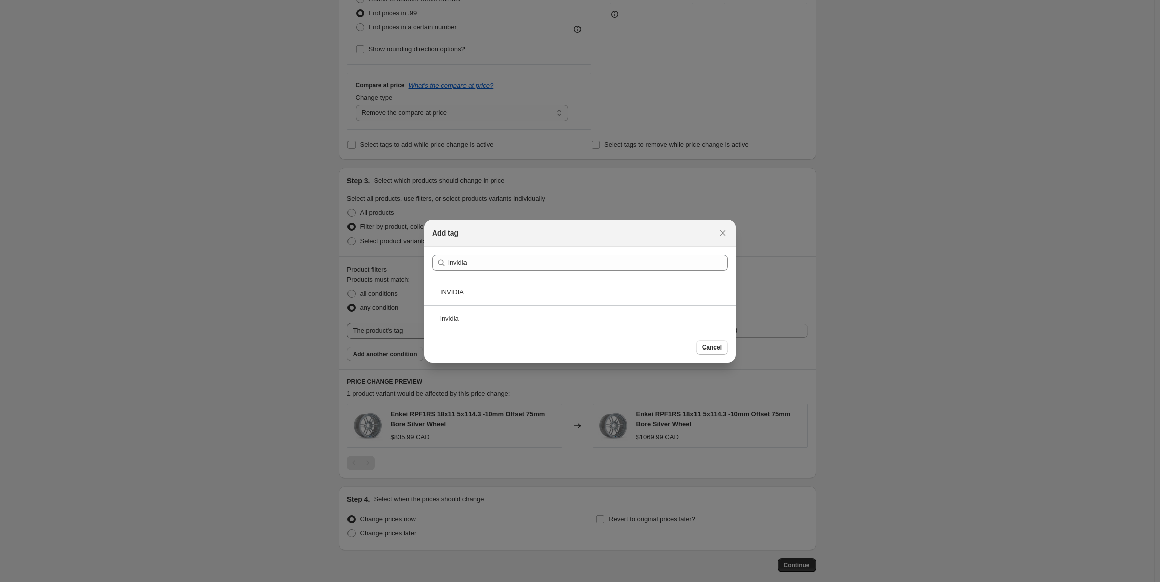
click at [477, 297] on div "INVIDIA" at bounding box center [579, 292] width 311 height 27
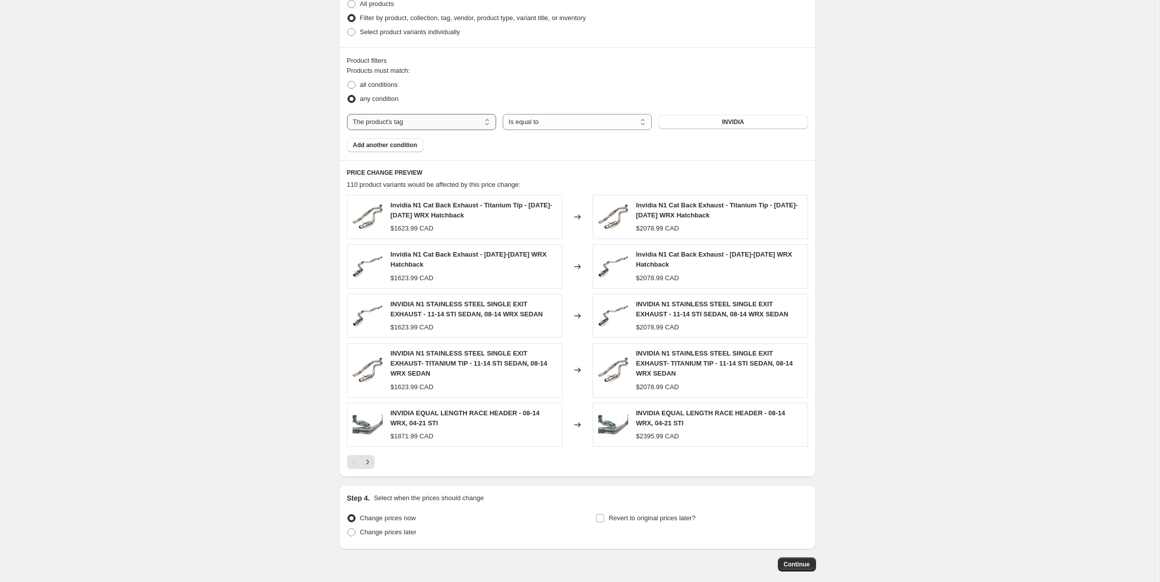
scroll to position [498, 0]
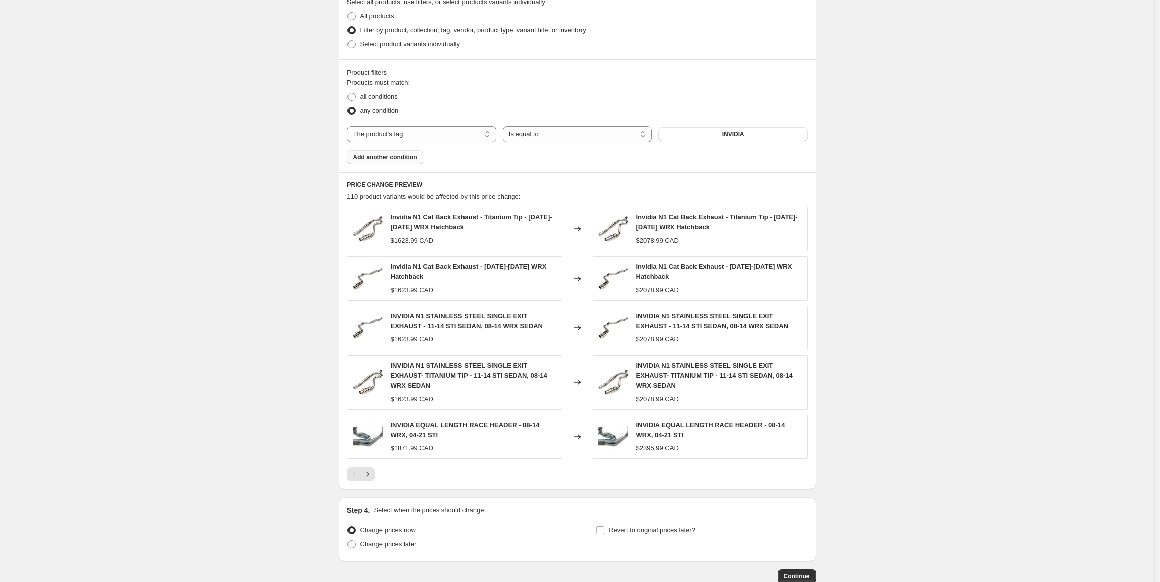
click at [381, 161] on button "Add another condition" at bounding box center [385, 157] width 76 height 14
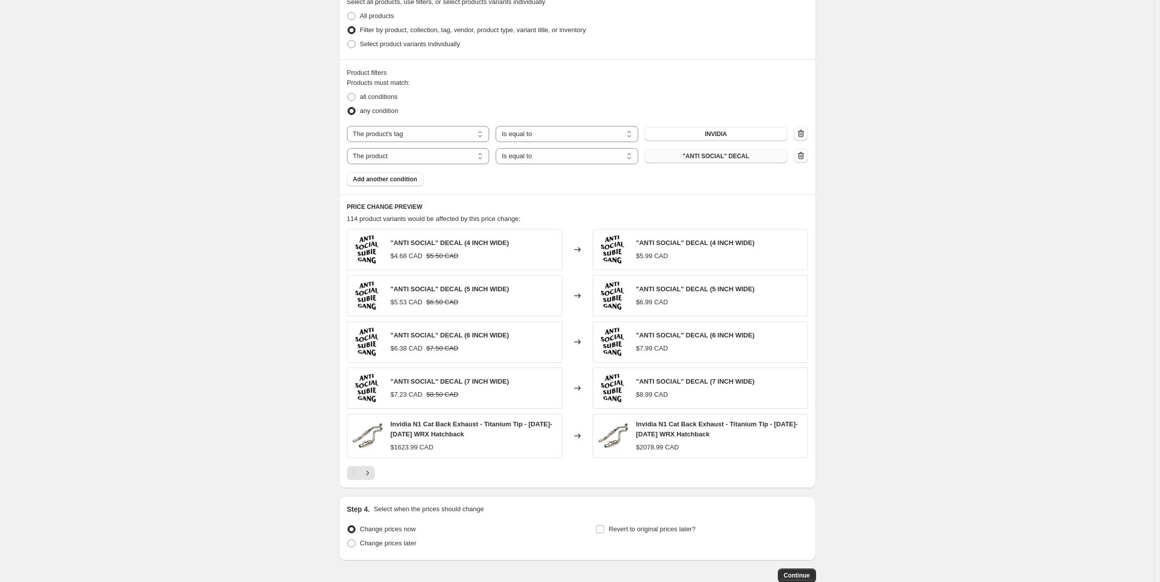
click at [690, 159] on button ""ANTI SOCIAL" DECAL" at bounding box center [716, 156] width 143 height 14
click at [545, 155] on select "Is equal to Is not equal to" at bounding box center [567, 156] width 143 height 16
click at [420, 155] on select "The product The product's collection The product's tag The product's vendor The…" at bounding box center [418, 156] width 143 height 16
select select "tag"
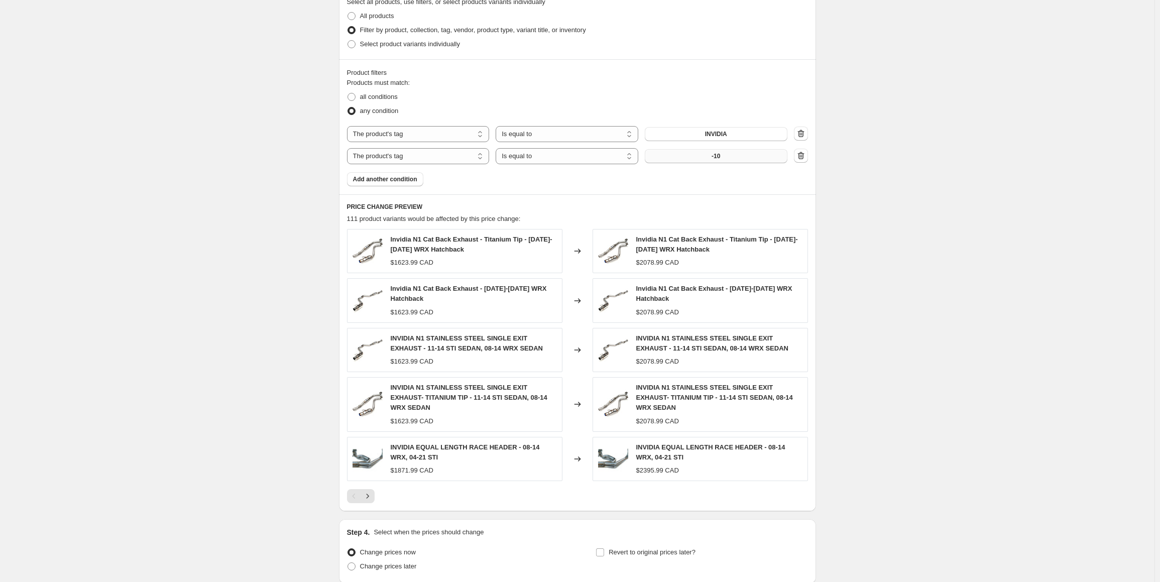
click at [731, 156] on button "-10" at bounding box center [716, 156] width 143 height 14
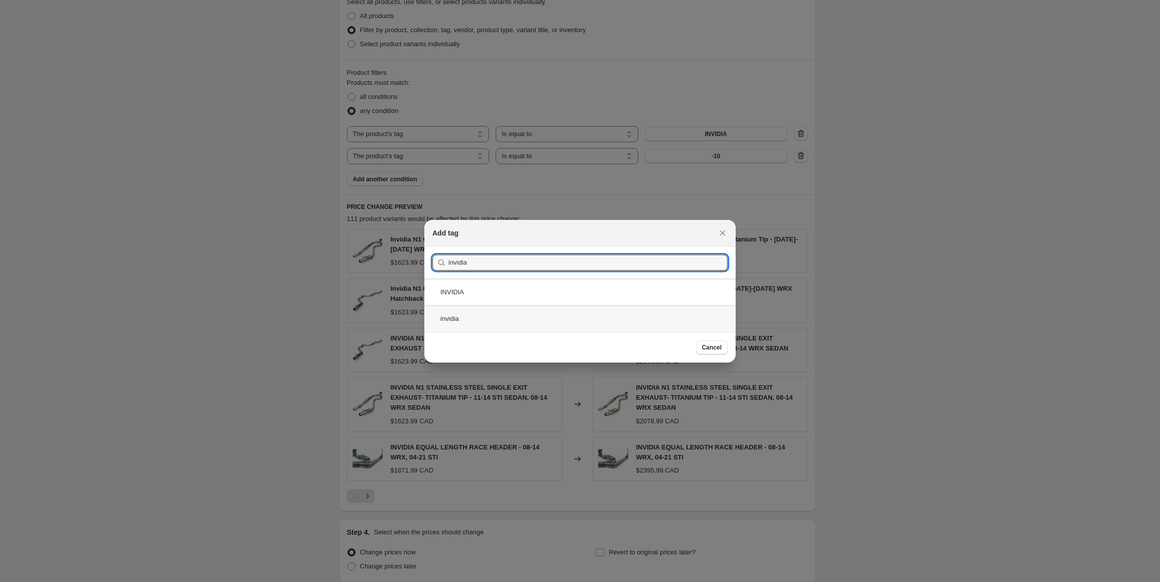
type input "invidia"
click at [470, 322] on div "invidia" at bounding box center [579, 318] width 311 height 27
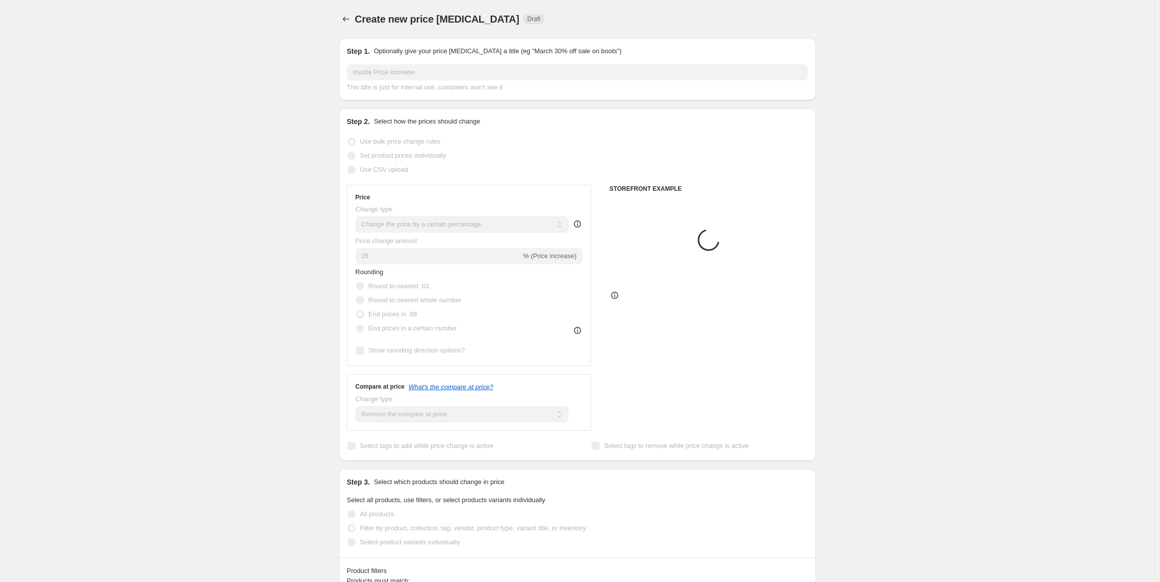
scroll to position [498, 0]
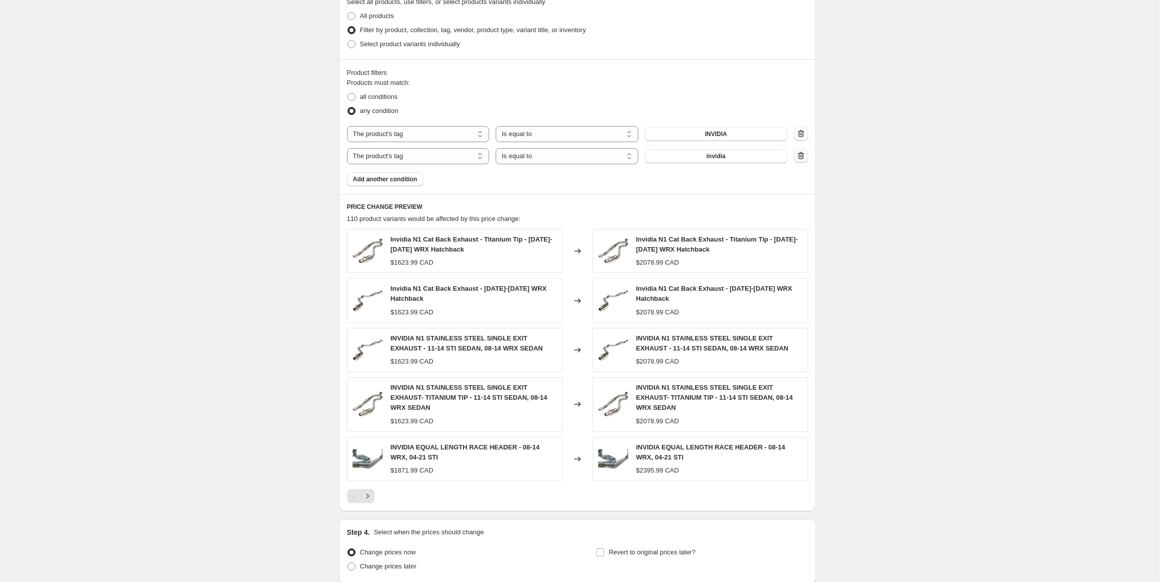
click at [804, 155] on icon "button" at bounding box center [801, 156] width 7 height 8
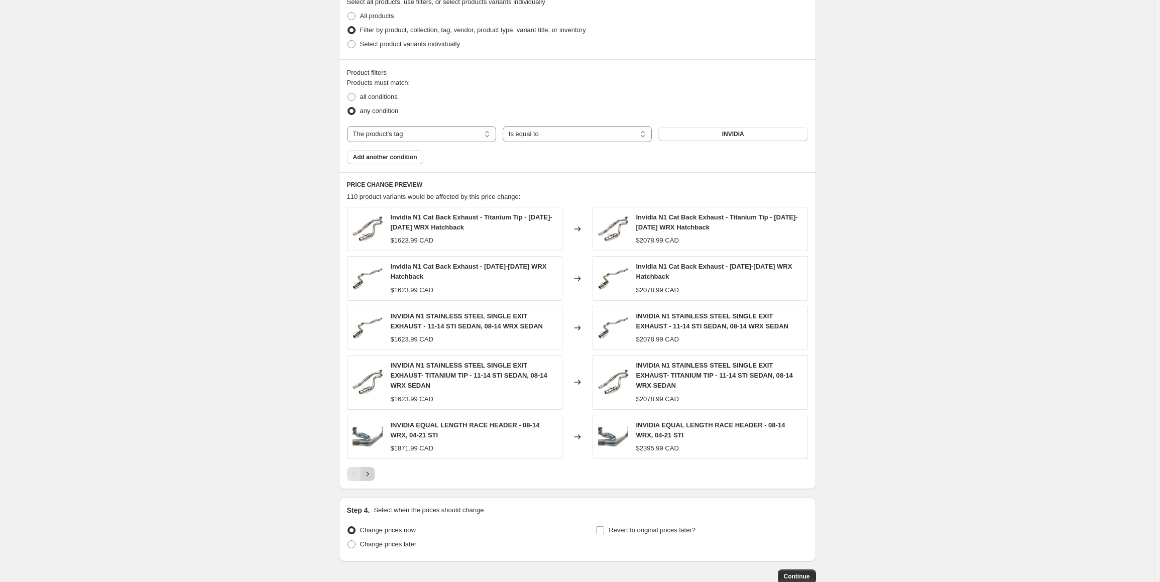
click at [375, 467] on button "Next" at bounding box center [368, 474] width 14 height 14
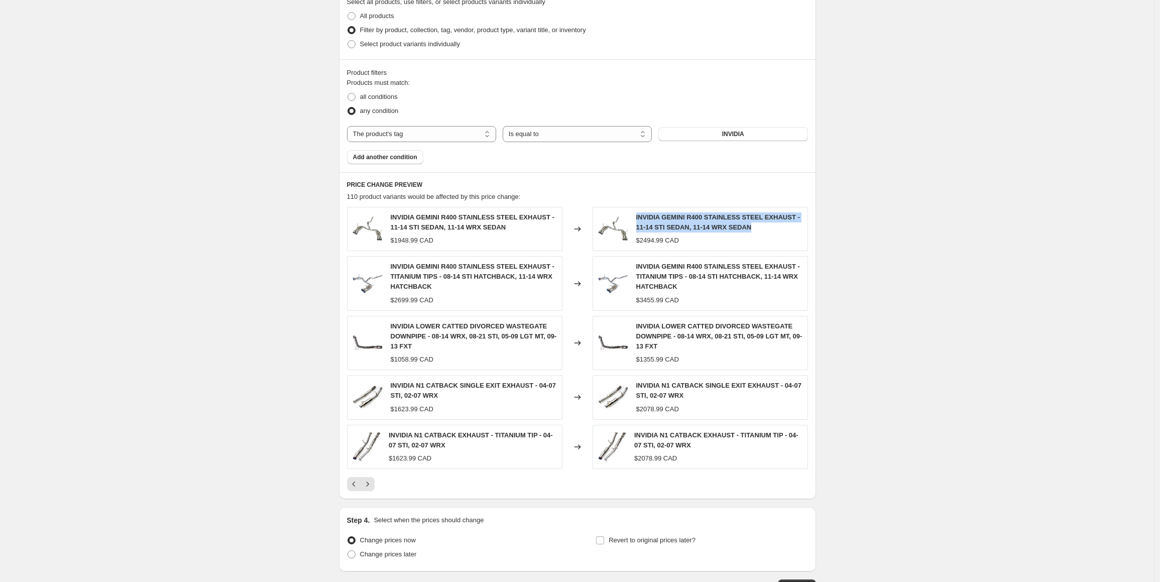
drag, startPoint x: 645, startPoint y: 218, endPoint x: 757, endPoint y: 225, distance: 111.7
click at [757, 225] on div "INVIDIA GEMINI R400 STAINLESS STEEL EXHAUST - 11-14 STI SEDAN, 11-14 WRX SEDAN …" at bounding box center [700, 229] width 215 height 44
copy span "INVIDIA GEMINI R400 STAINLESS STEEL EXHAUST - 11-14 STI SEDAN, 11-14 WRX SEDAN"
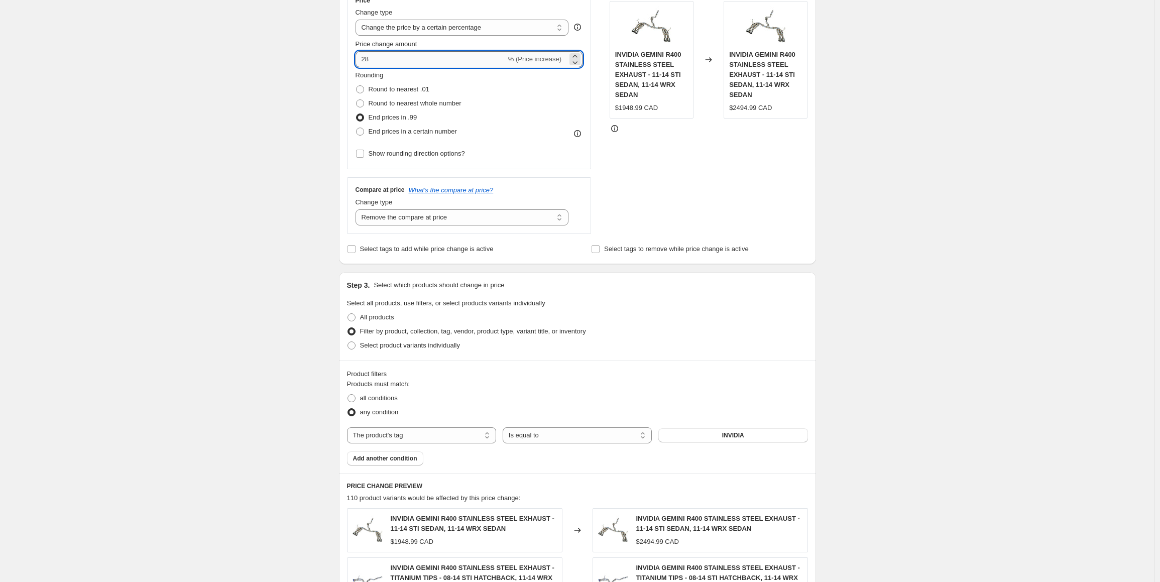
click at [371, 59] on input "28" at bounding box center [431, 59] width 151 height 16
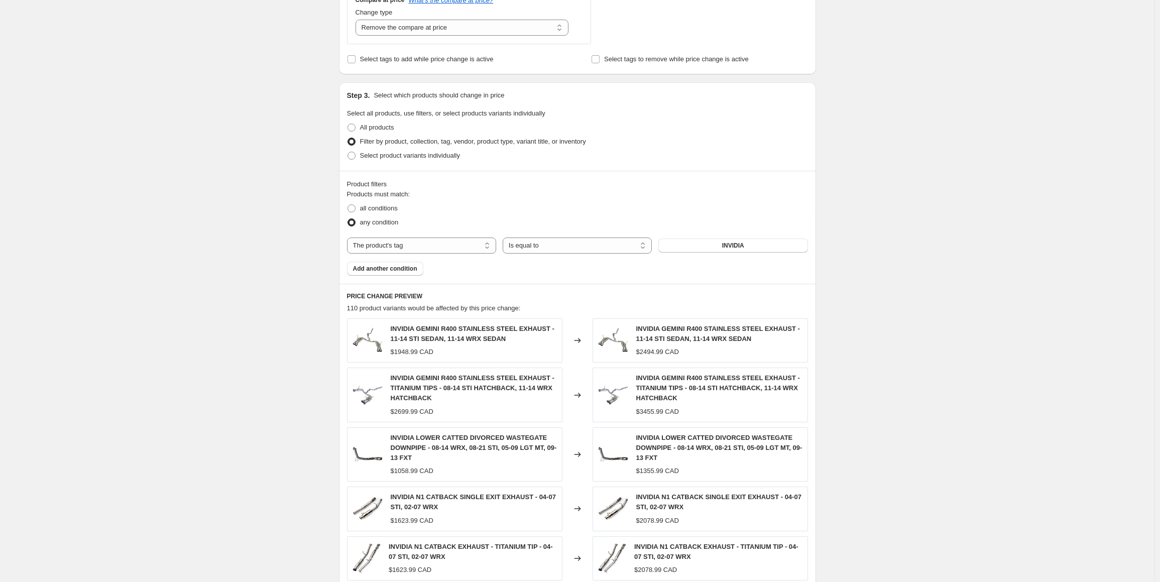
scroll to position [552, 0]
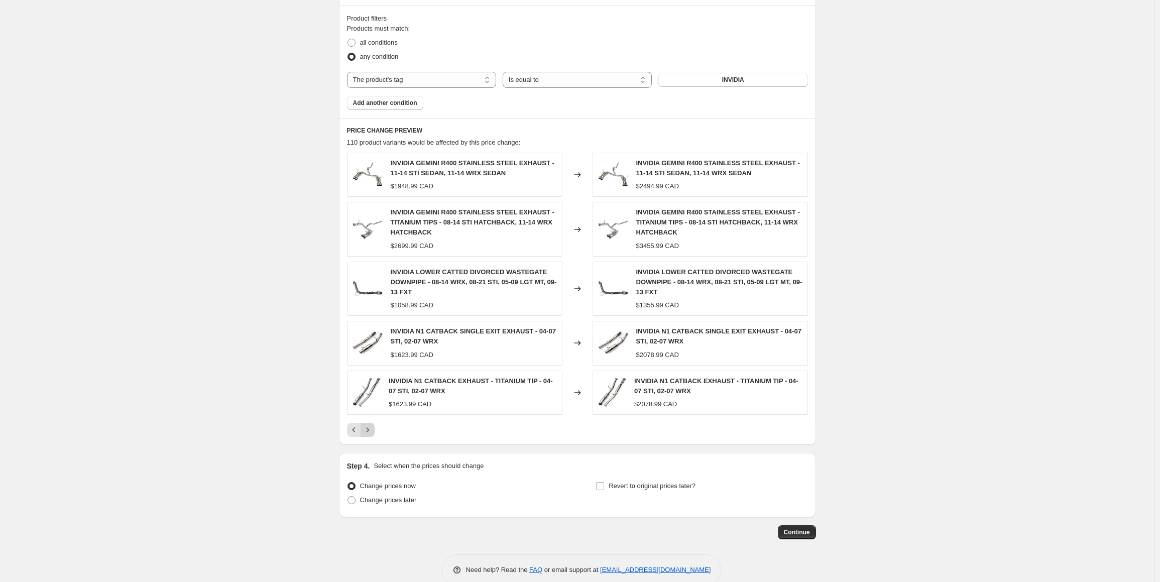
click at [369, 427] on icon "Next" at bounding box center [367, 429] width 3 height 5
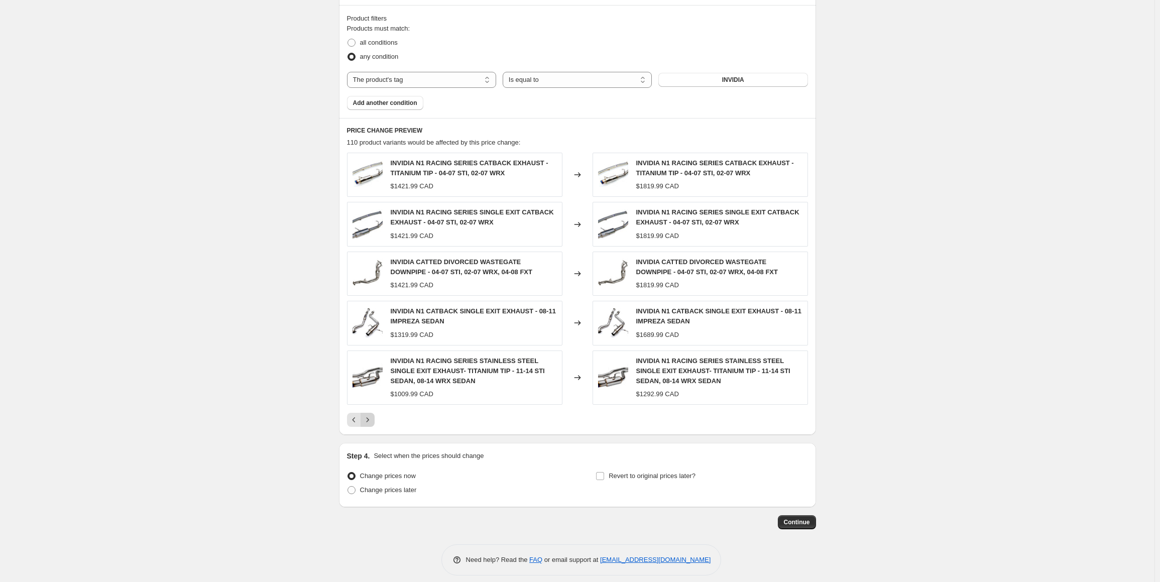
click at [373, 422] on icon "Next" at bounding box center [368, 420] width 10 height 10
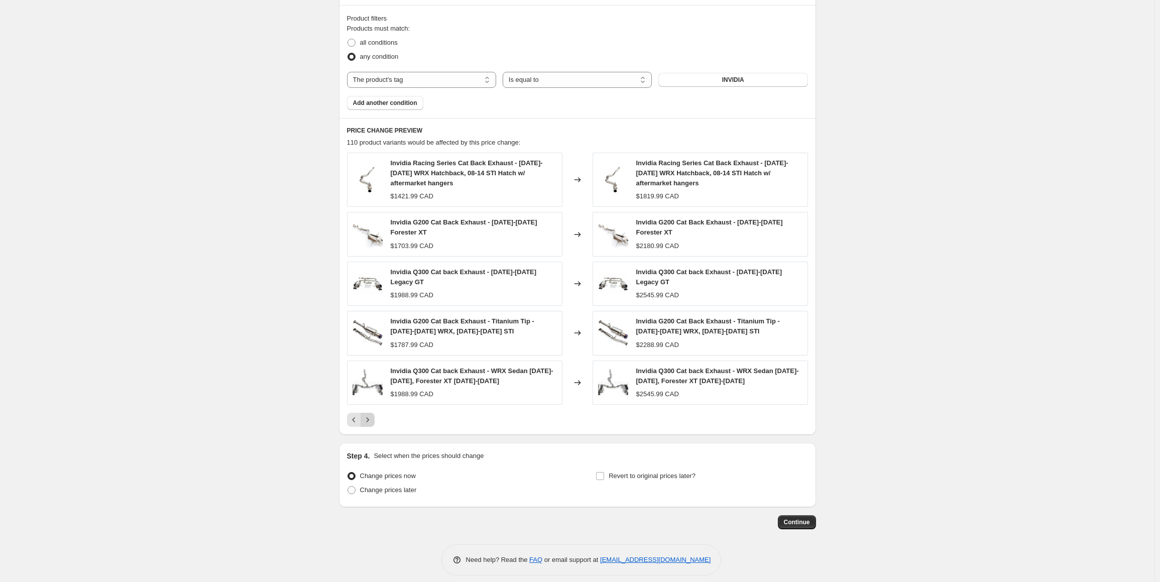
click at [372, 420] on button "Next" at bounding box center [368, 420] width 14 height 14
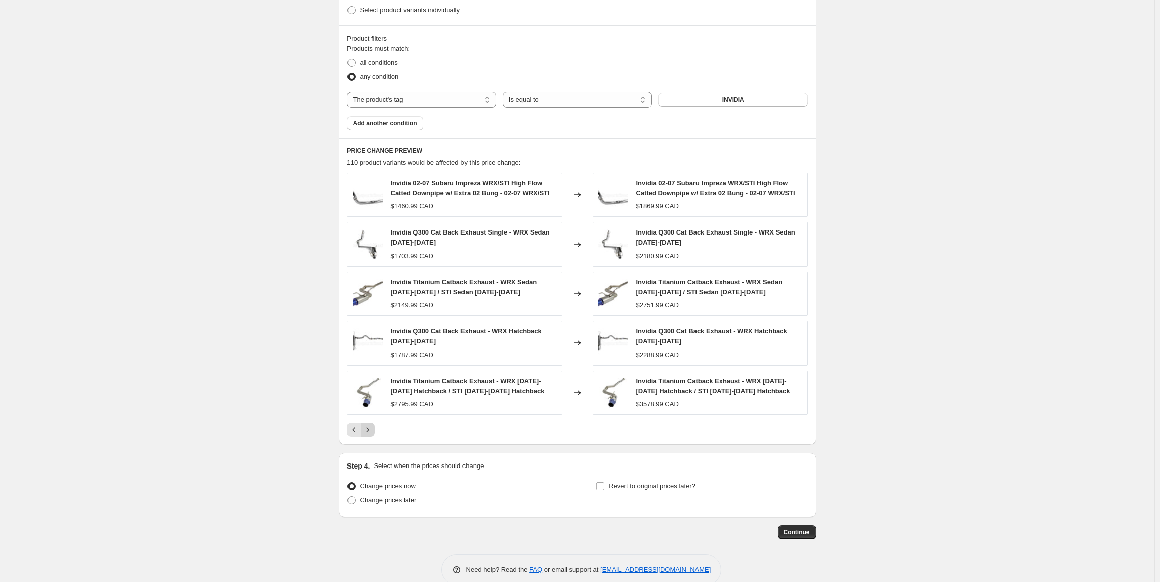
scroll to position [548, 0]
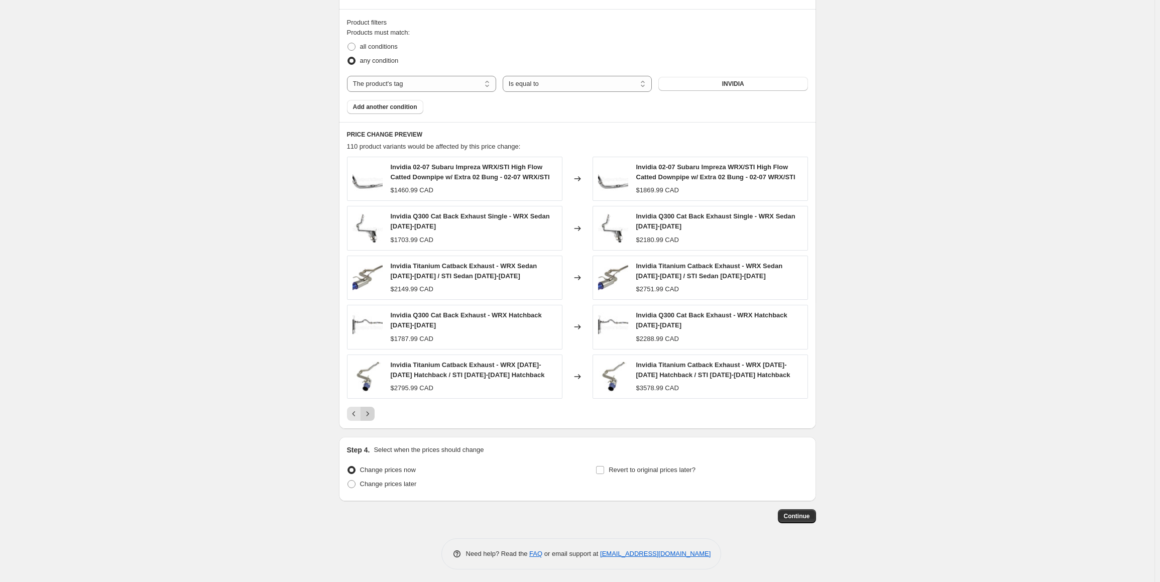
click at [372, 420] on div "PRICE CHANGE PREVIEW 110 product variants would be affected by this price chang…" at bounding box center [577, 275] width 477 height 307
click at [368, 413] on icon "Next" at bounding box center [368, 414] width 10 height 10
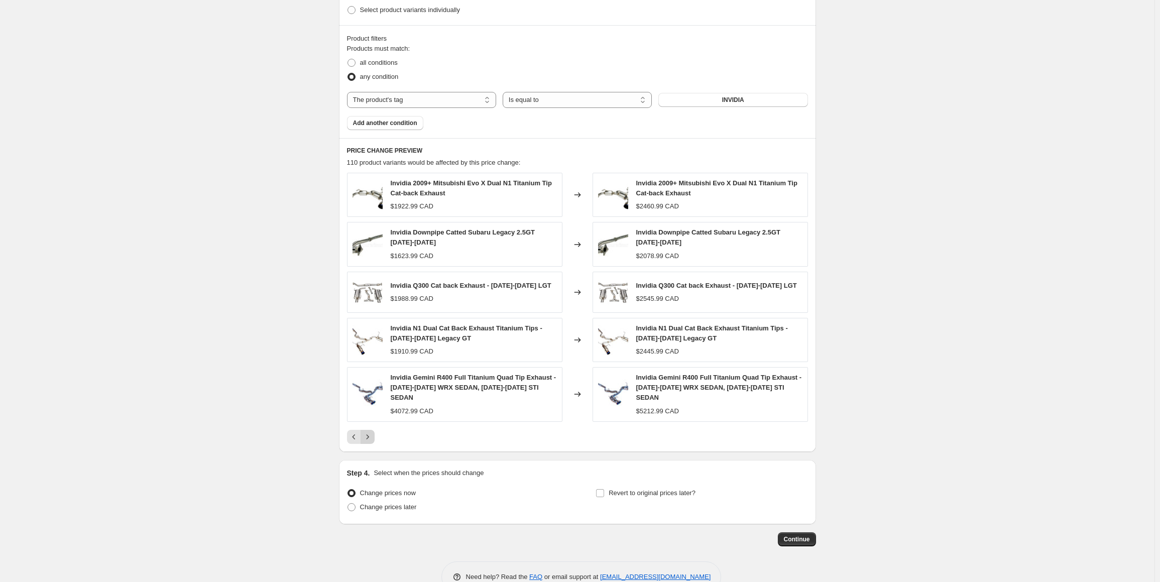
scroll to position [545, 0]
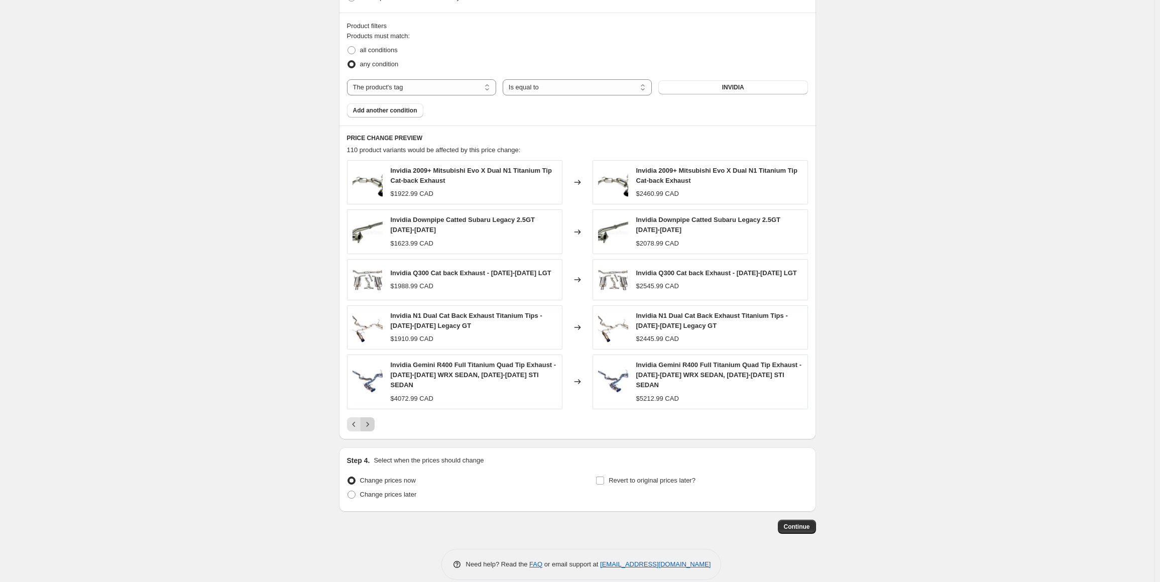
click at [371, 419] on icon "Next" at bounding box center [368, 424] width 10 height 10
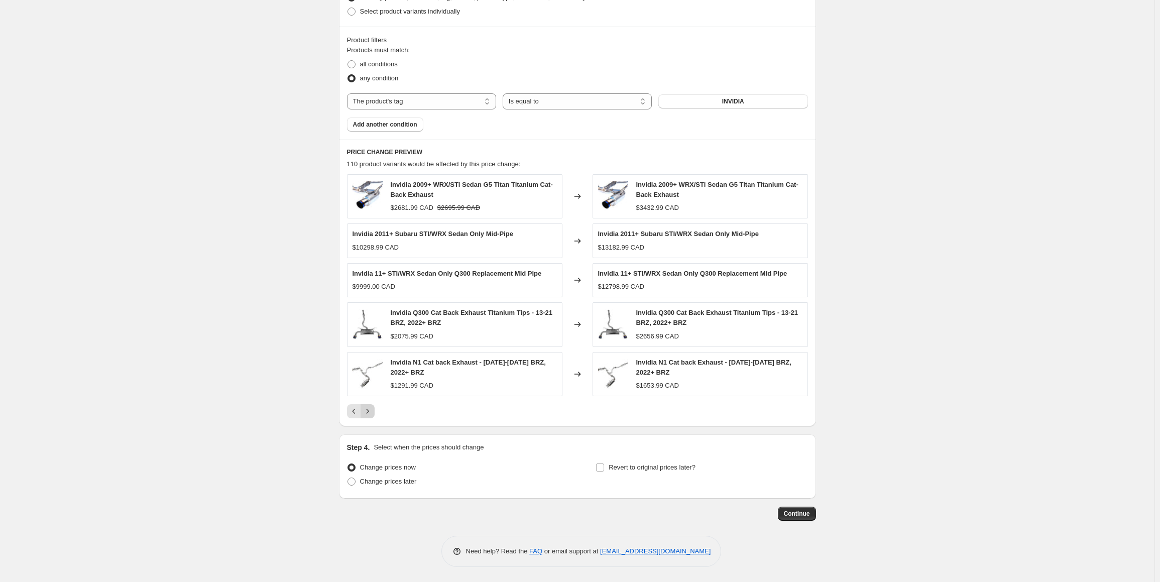
scroll to position [528, 0]
click at [369, 412] on icon "Next" at bounding box center [367, 413] width 3 height 5
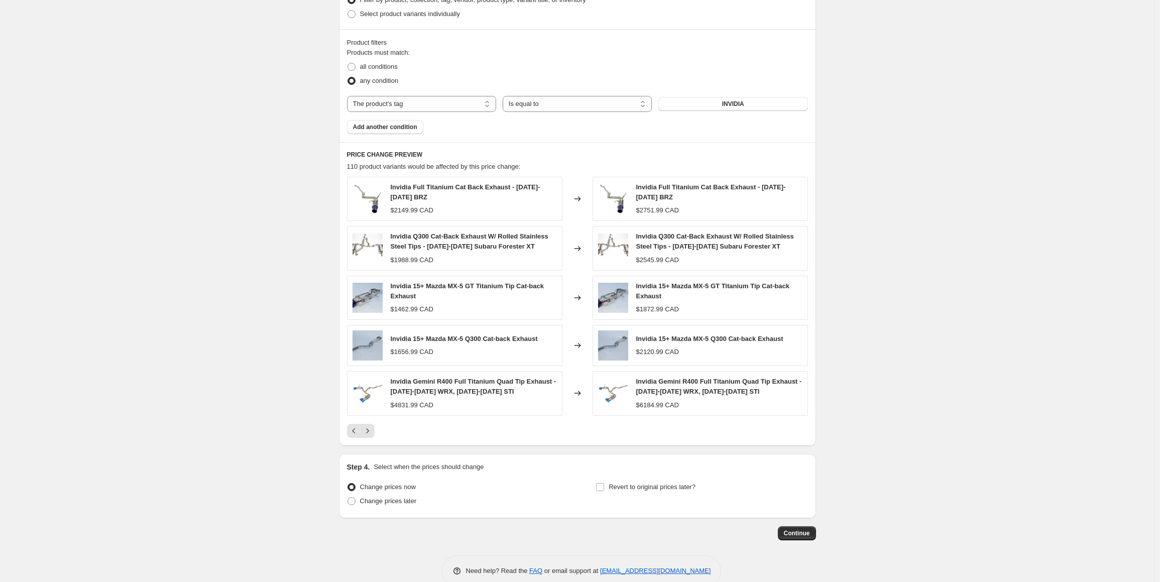
click at [372, 412] on div "Invidia Gemini R400 Full Titanium Quad Tip Exhaust - 2015-2021 WRX, 2015-2021 S…" at bounding box center [454, 393] width 215 height 44
click at [366, 427] on icon "Next" at bounding box center [368, 431] width 10 height 10
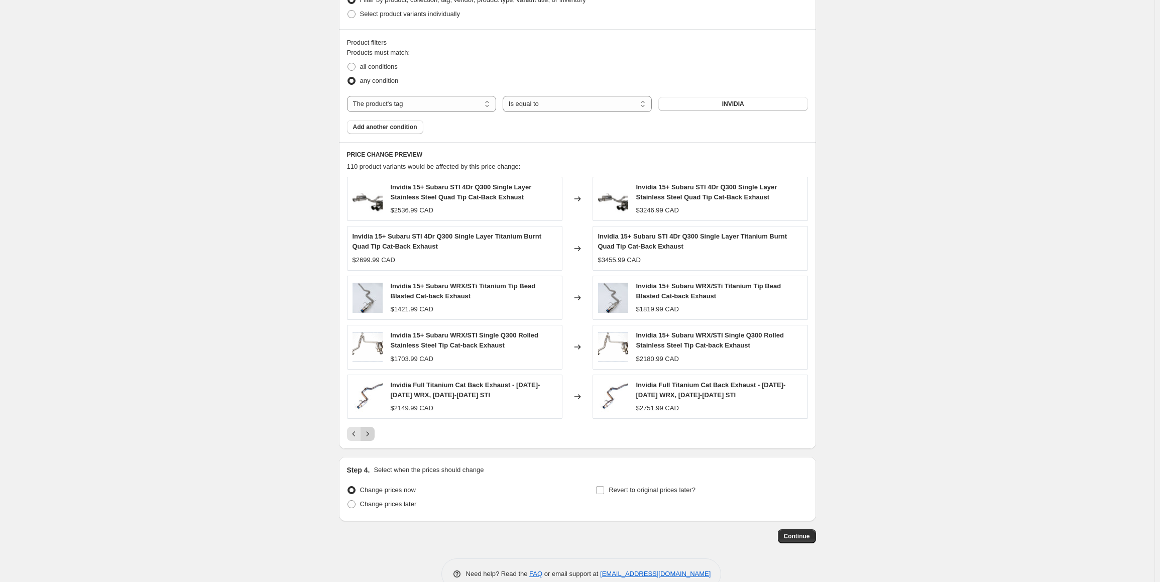
click at [368, 431] on icon "Next" at bounding box center [368, 434] width 10 height 10
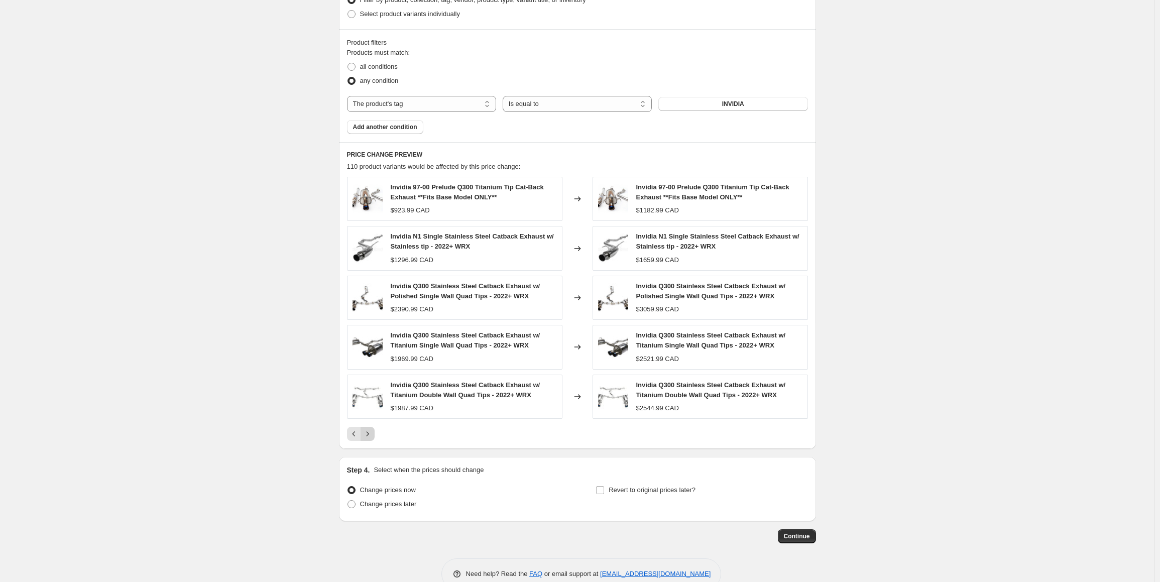
click at [368, 431] on icon "Next" at bounding box center [368, 434] width 10 height 10
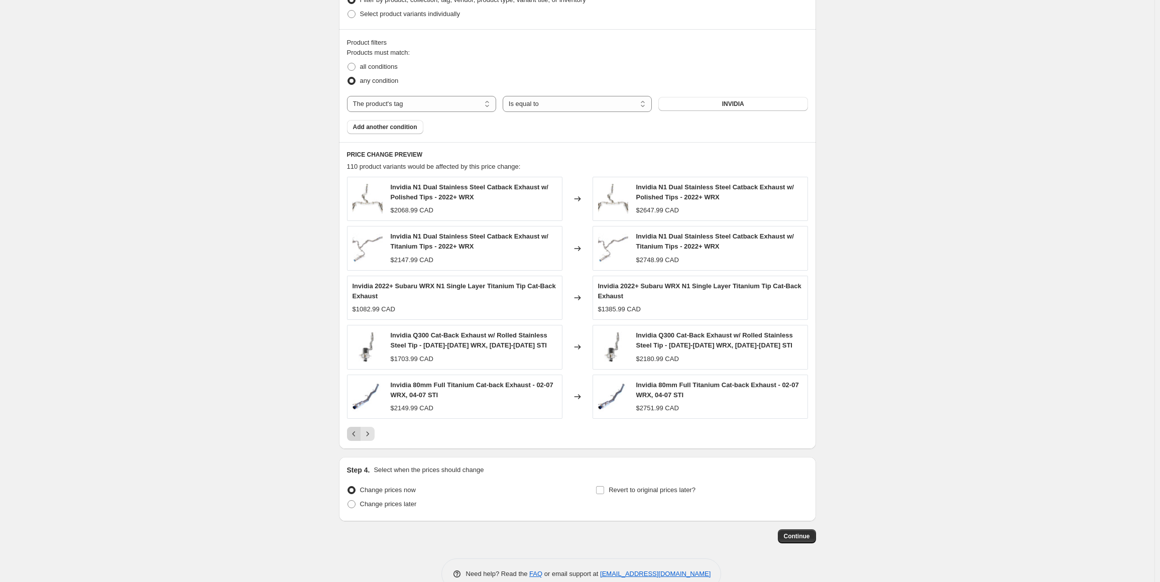
click at [351, 430] on icon "Previous" at bounding box center [354, 434] width 10 height 10
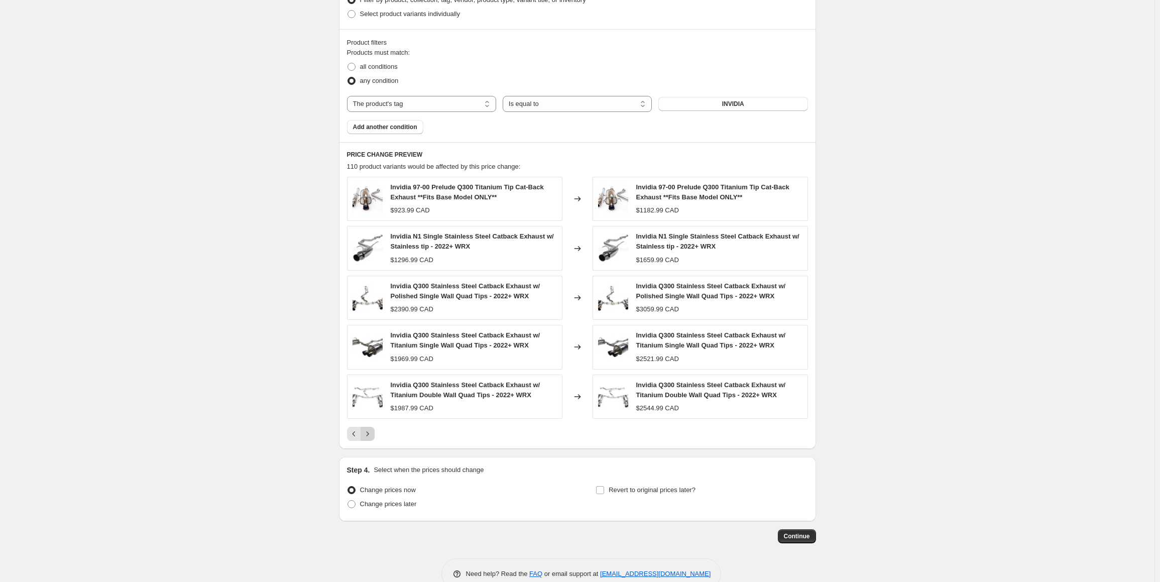
click at [369, 432] on icon "Next" at bounding box center [368, 434] width 10 height 10
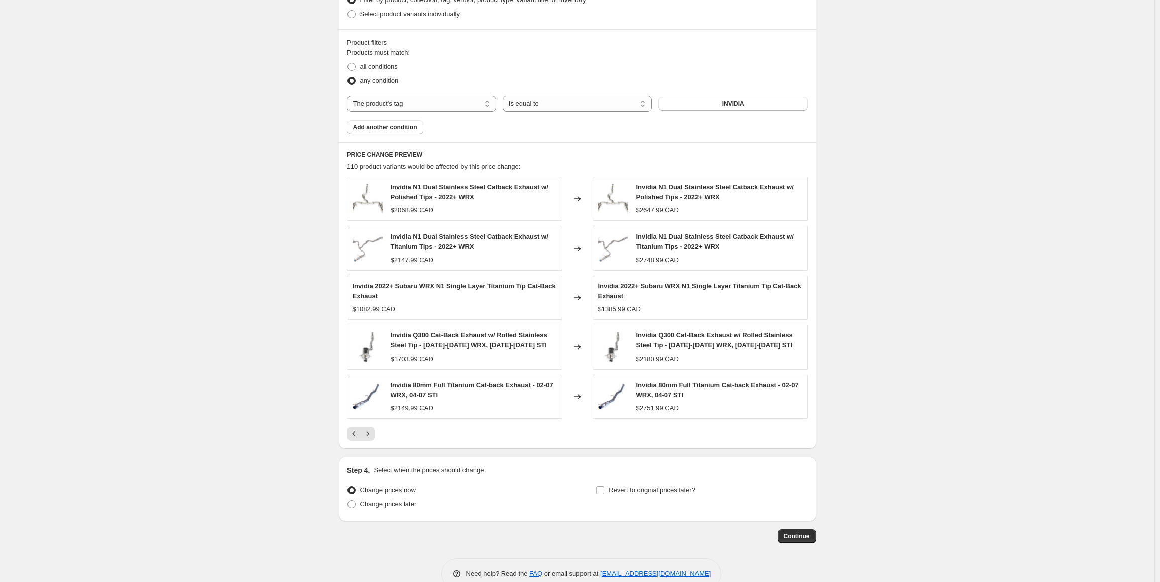
click at [370, 433] on icon "Next" at bounding box center [368, 434] width 10 height 10
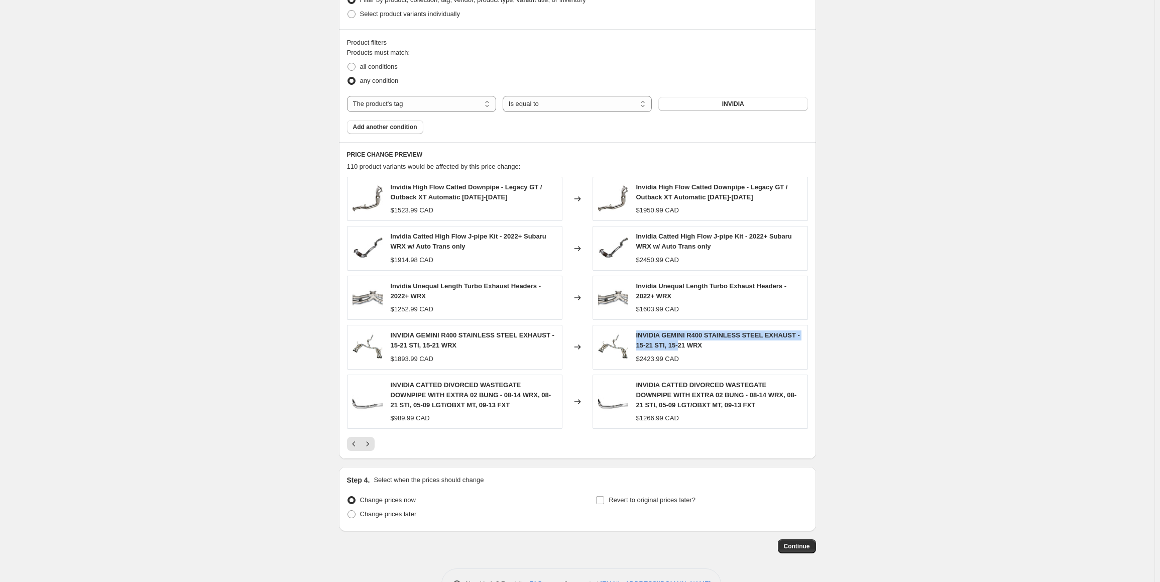
drag, startPoint x: 641, startPoint y: 335, endPoint x: 692, endPoint y: 340, distance: 51.5
click at [680, 341] on span "INVIDIA GEMINI R400 STAINLESS STEEL EXHAUST - 15-21 STI, 15-21 WRX" at bounding box center [718, 340] width 164 height 18
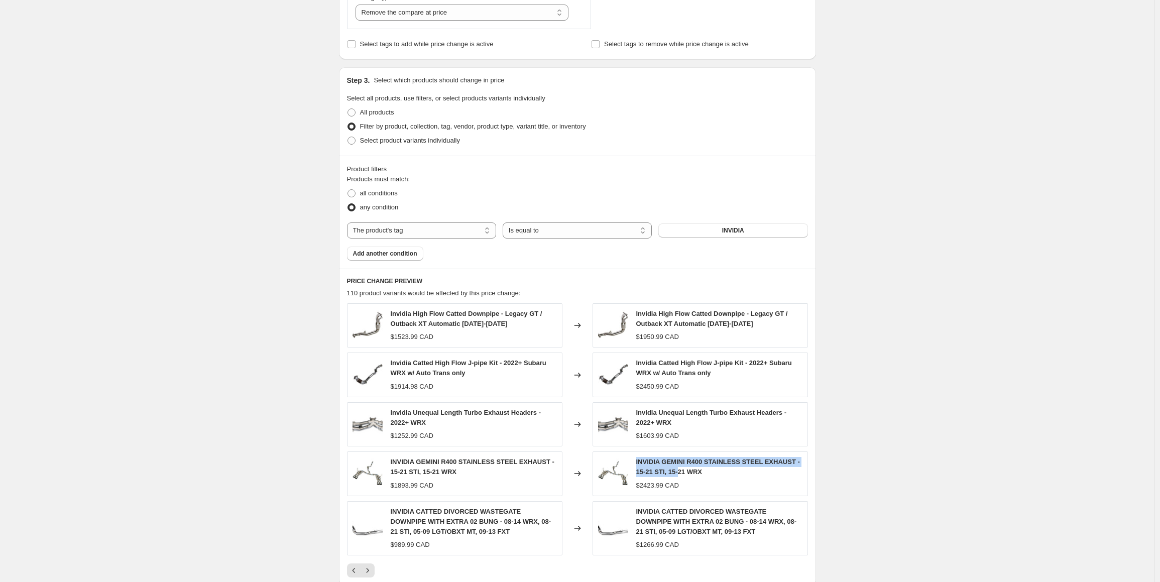
scroll to position [558, 0]
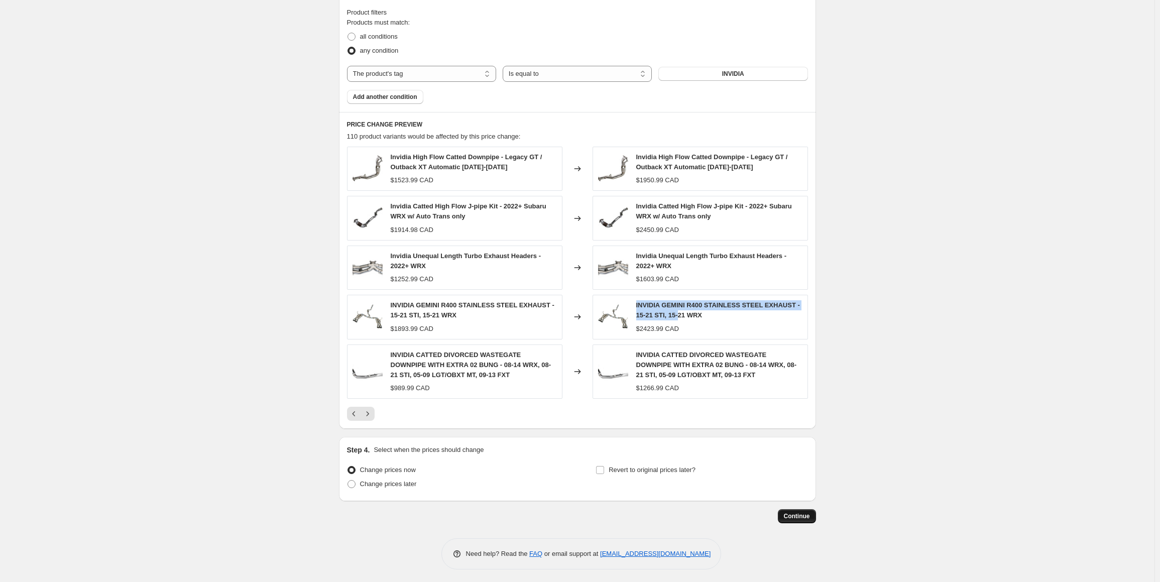
click at [813, 517] on button "Continue" at bounding box center [797, 516] width 38 height 14
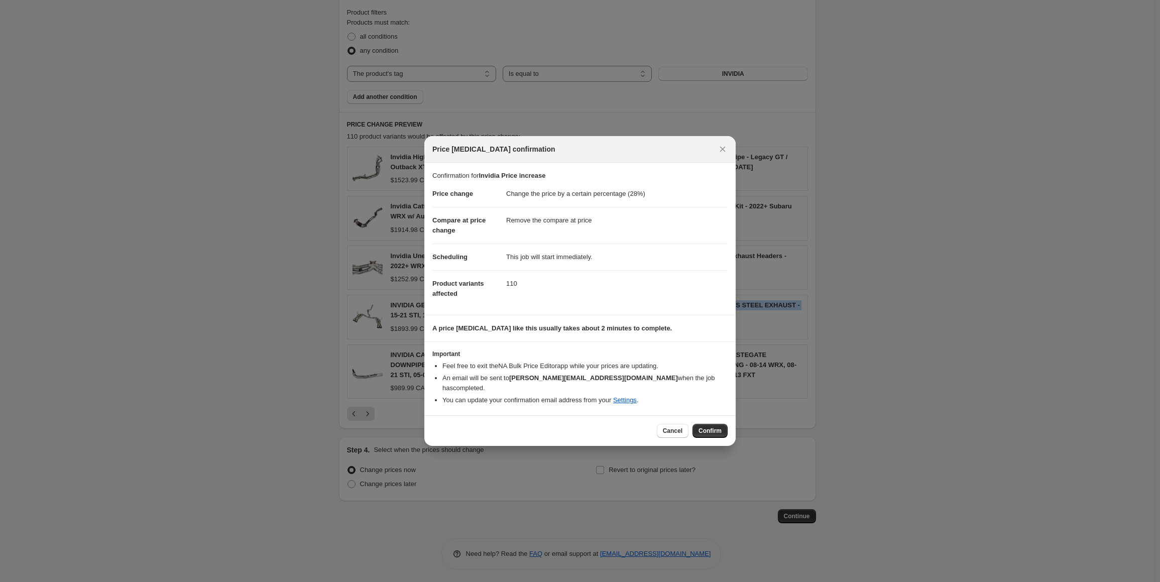
click at [715, 427] on span "Confirm" at bounding box center [710, 431] width 23 height 8
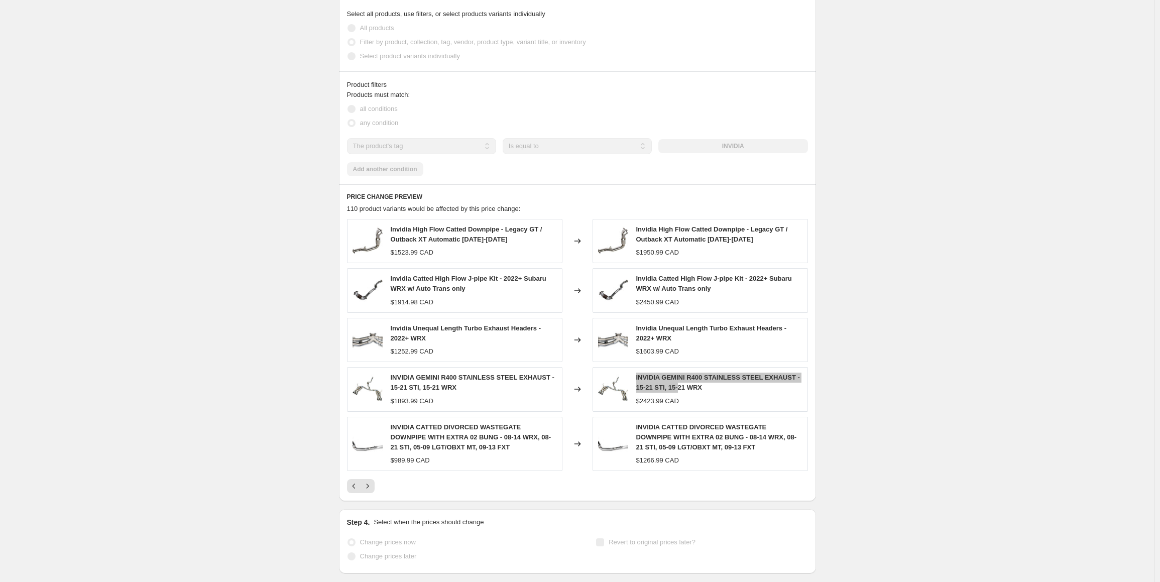
select select "percentage"
select select "remove"
select select "tag"
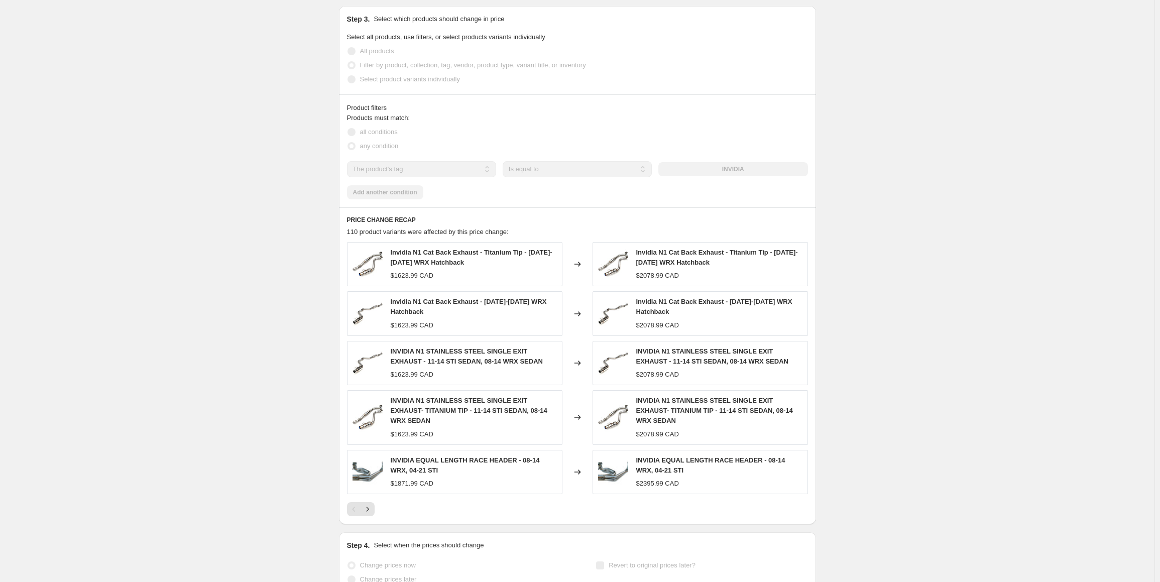
scroll to position [0, 0]
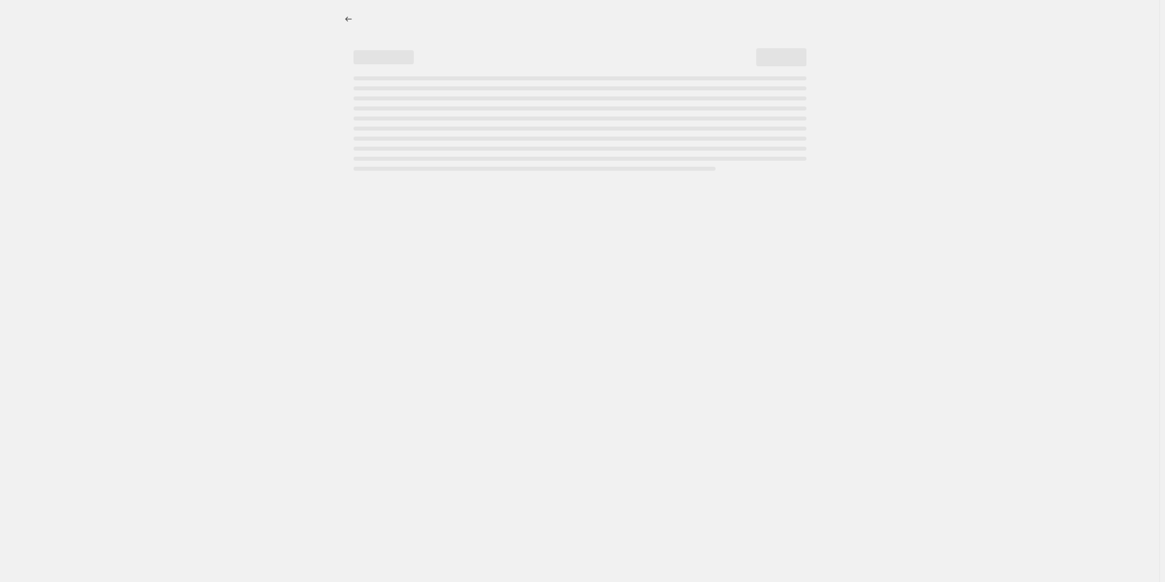
select select "percentage"
